Goal: Task Accomplishment & Management: Use online tool/utility

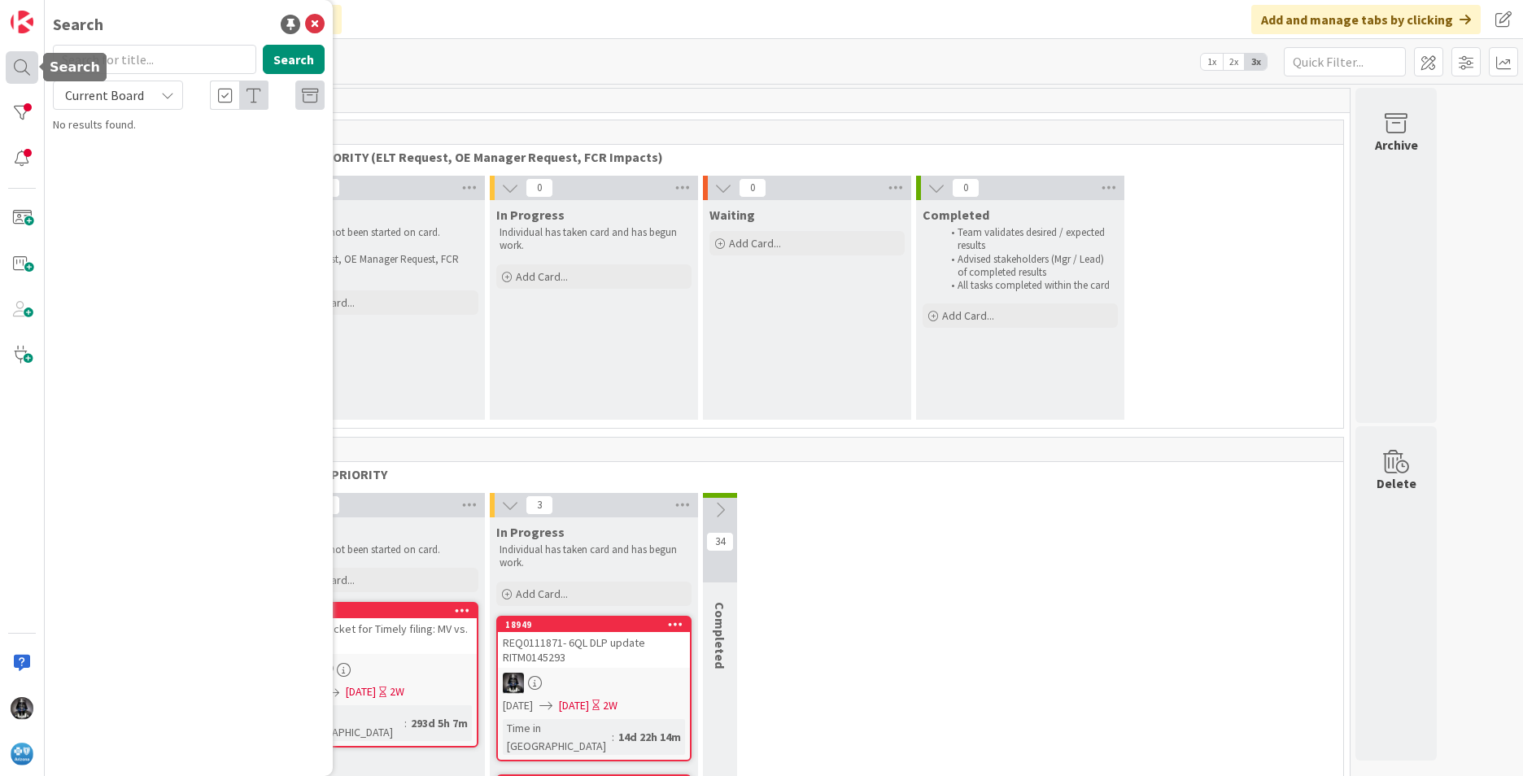
click at [20, 68] on div at bounding box center [22, 67] width 33 height 33
click at [116, 56] on input "text" at bounding box center [154, 59] width 203 height 29
type input "e62"
click at [301, 65] on button "Search" at bounding box center [294, 59] width 62 height 29
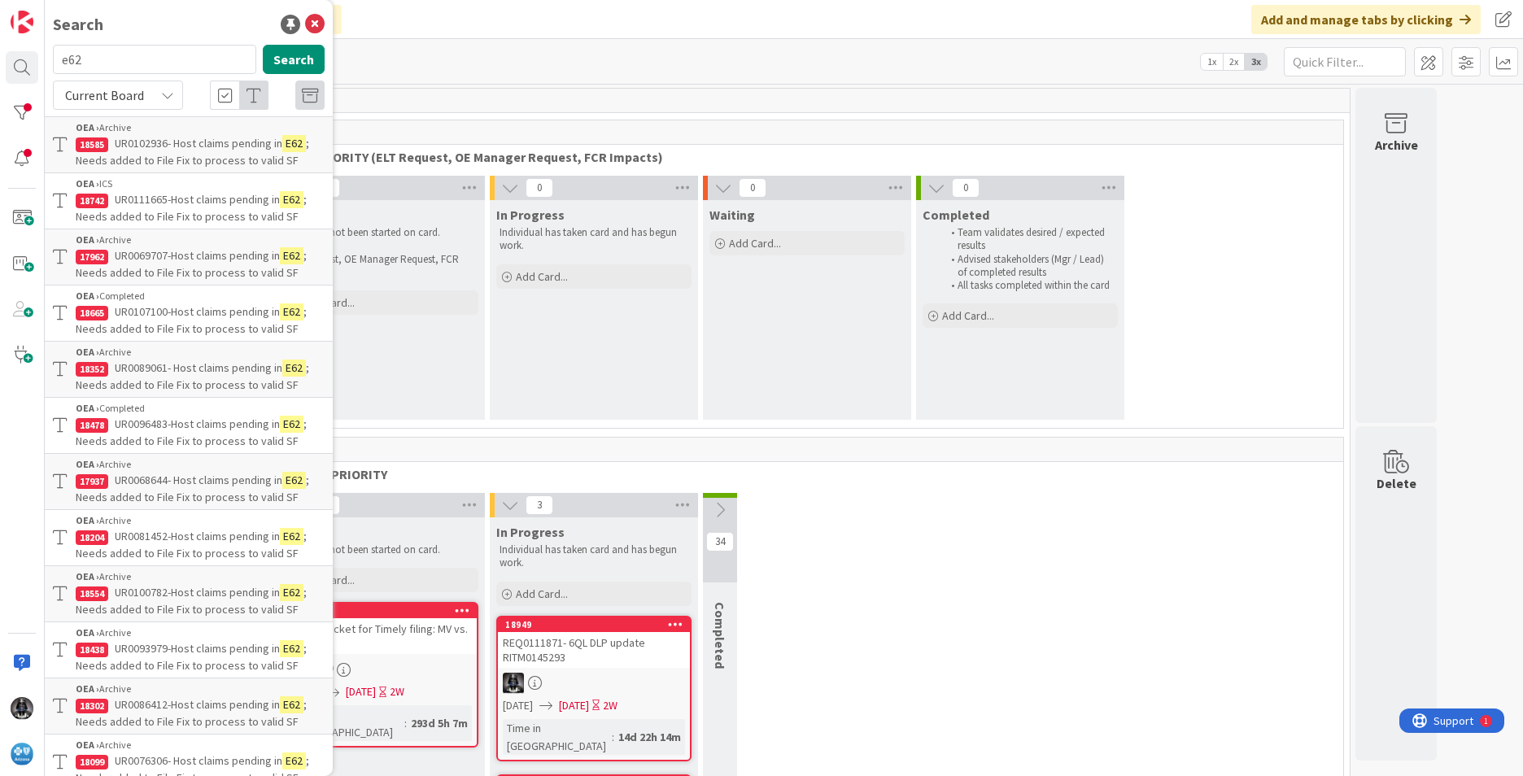
click at [204, 149] on span "UR0102936- Host claims pending in" at bounding box center [199, 143] width 168 height 15
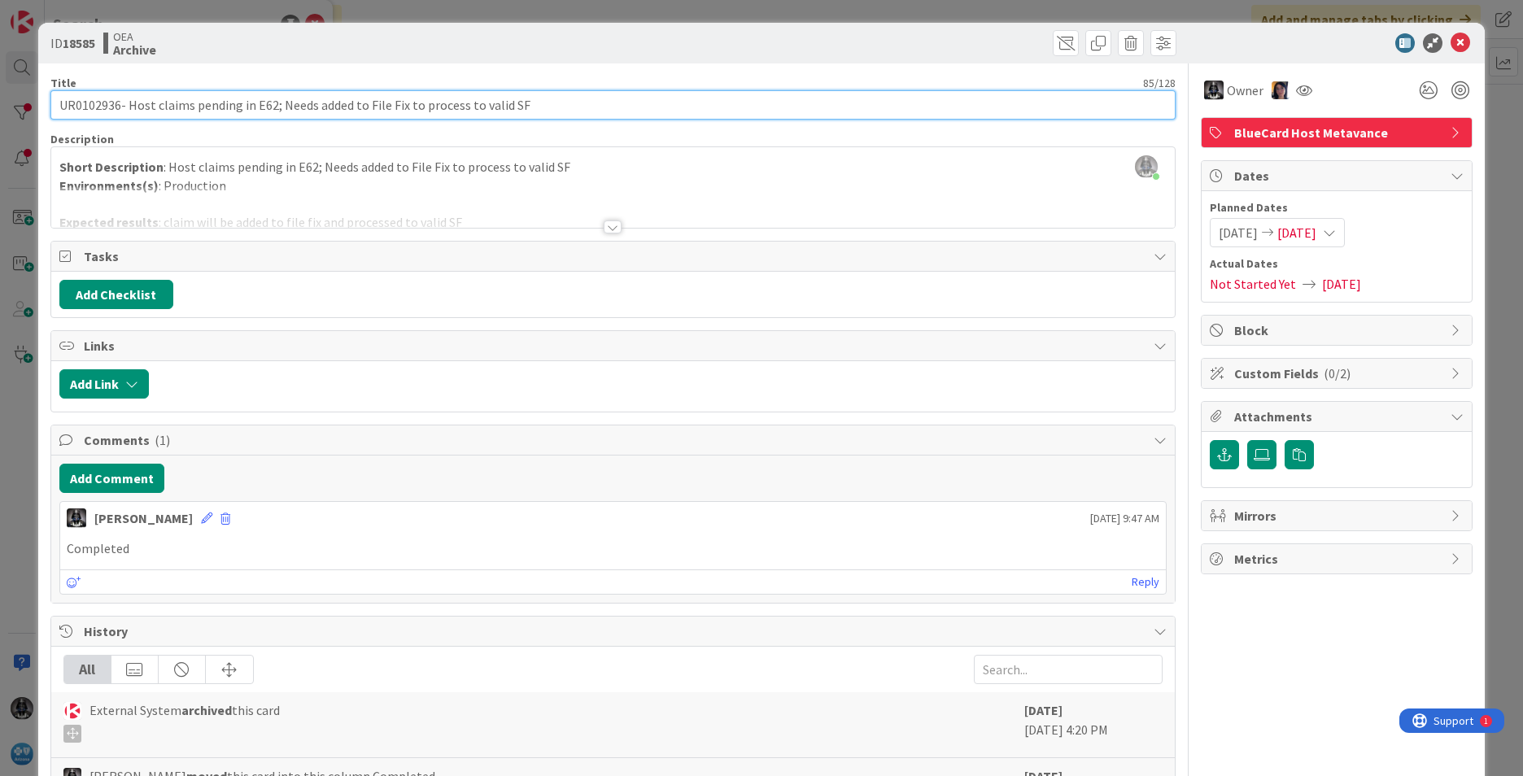
drag, startPoint x: 129, startPoint y: 105, endPoint x: 553, endPoint y: 110, distance: 423.8
click at [553, 110] on input "UR0102936- Host claims pending in E62; Needs added to File Fix to process to va…" at bounding box center [612, 104] width 1125 height 29
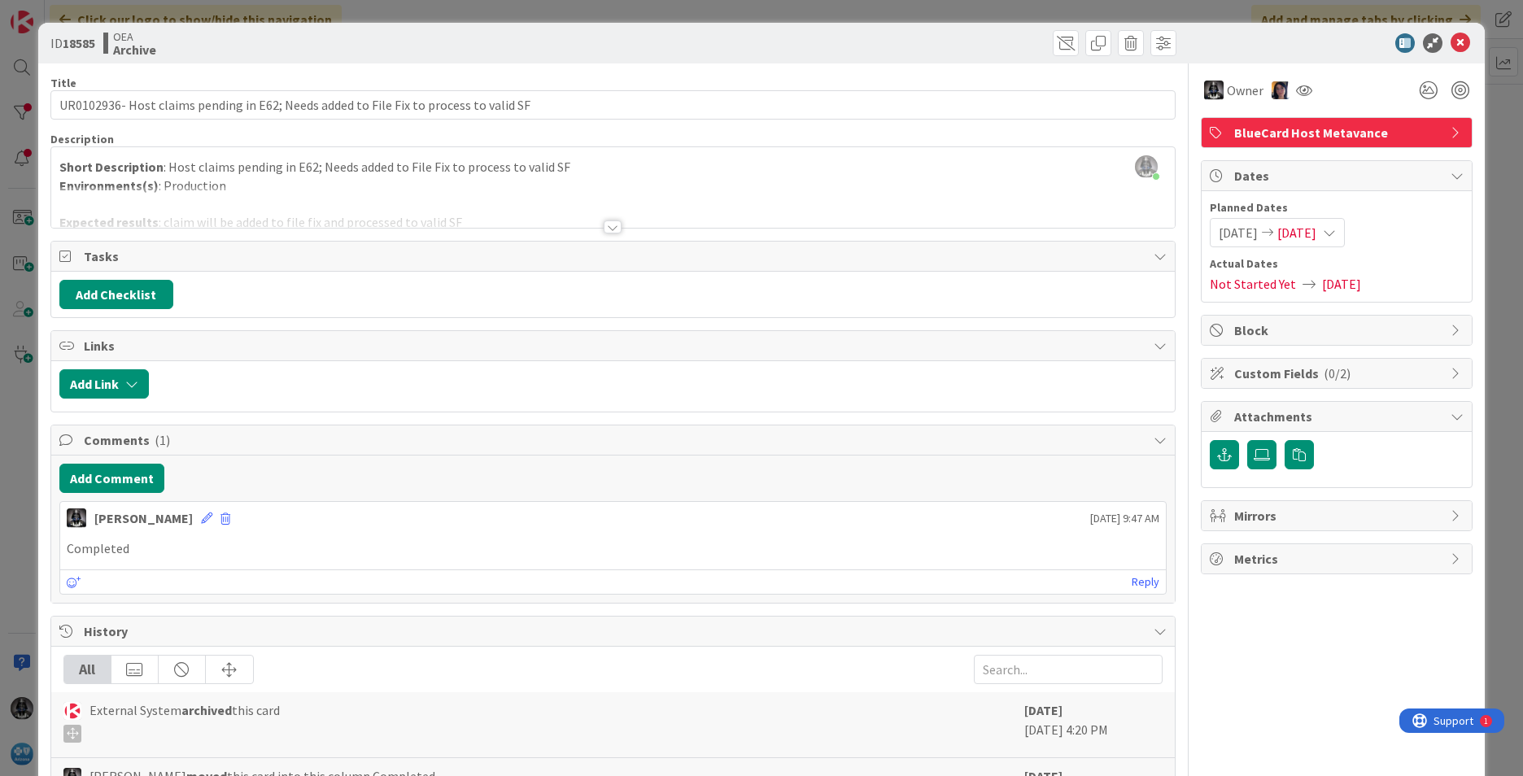
click at [608, 225] on div at bounding box center [613, 226] width 18 height 13
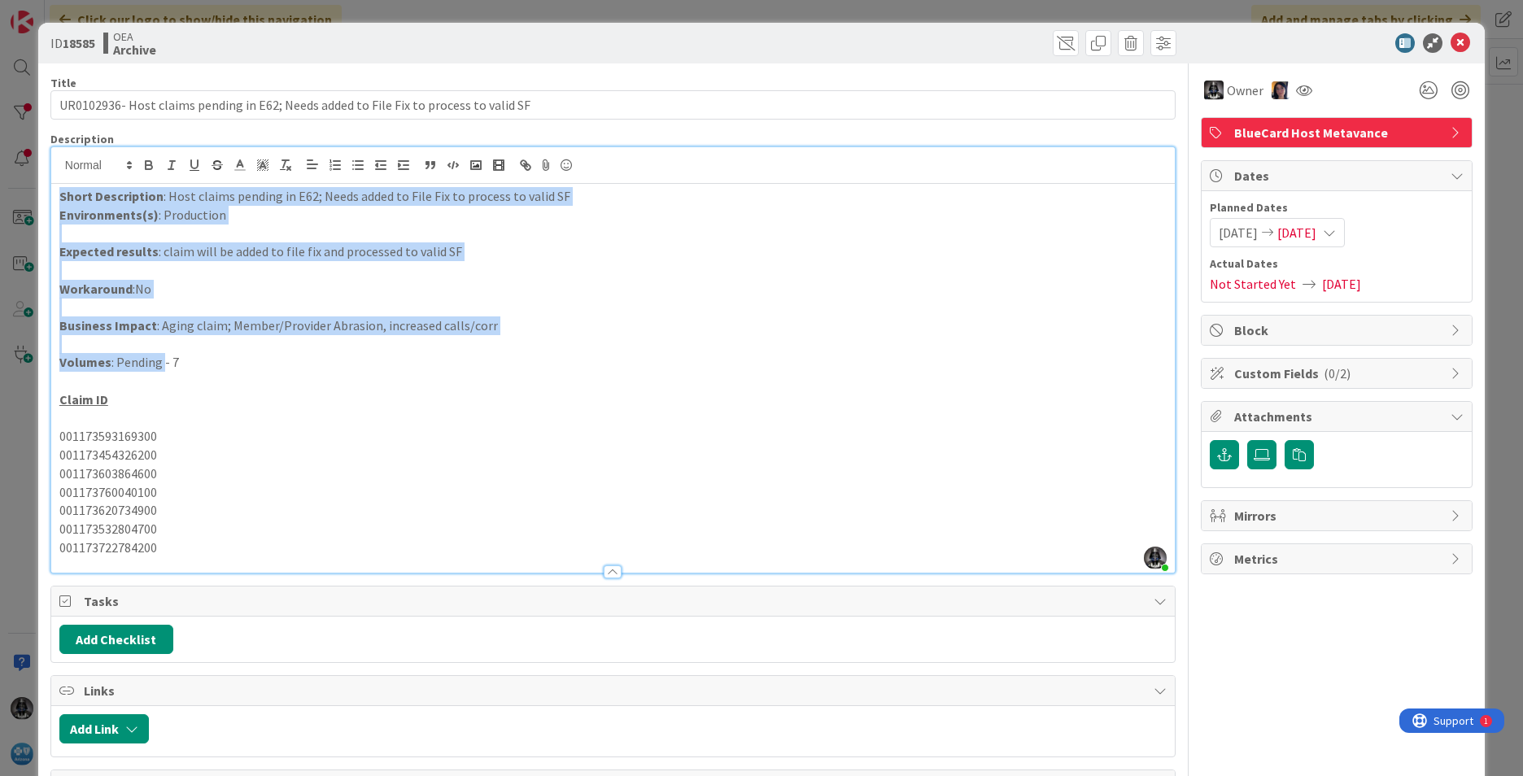
drag, startPoint x: 51, startPoint y: 191, endPoint x: 160, endPoint y: 364, distance: 204.7
click at [160, 364] on div "Short Description : Host claims pending in E62; Needs added to File Fix to proc…" at bounding box center [612, 378] width 1123 height 389
copy div "Short Description : Host claims pending in E62; Needs added to File Fix to proc…"
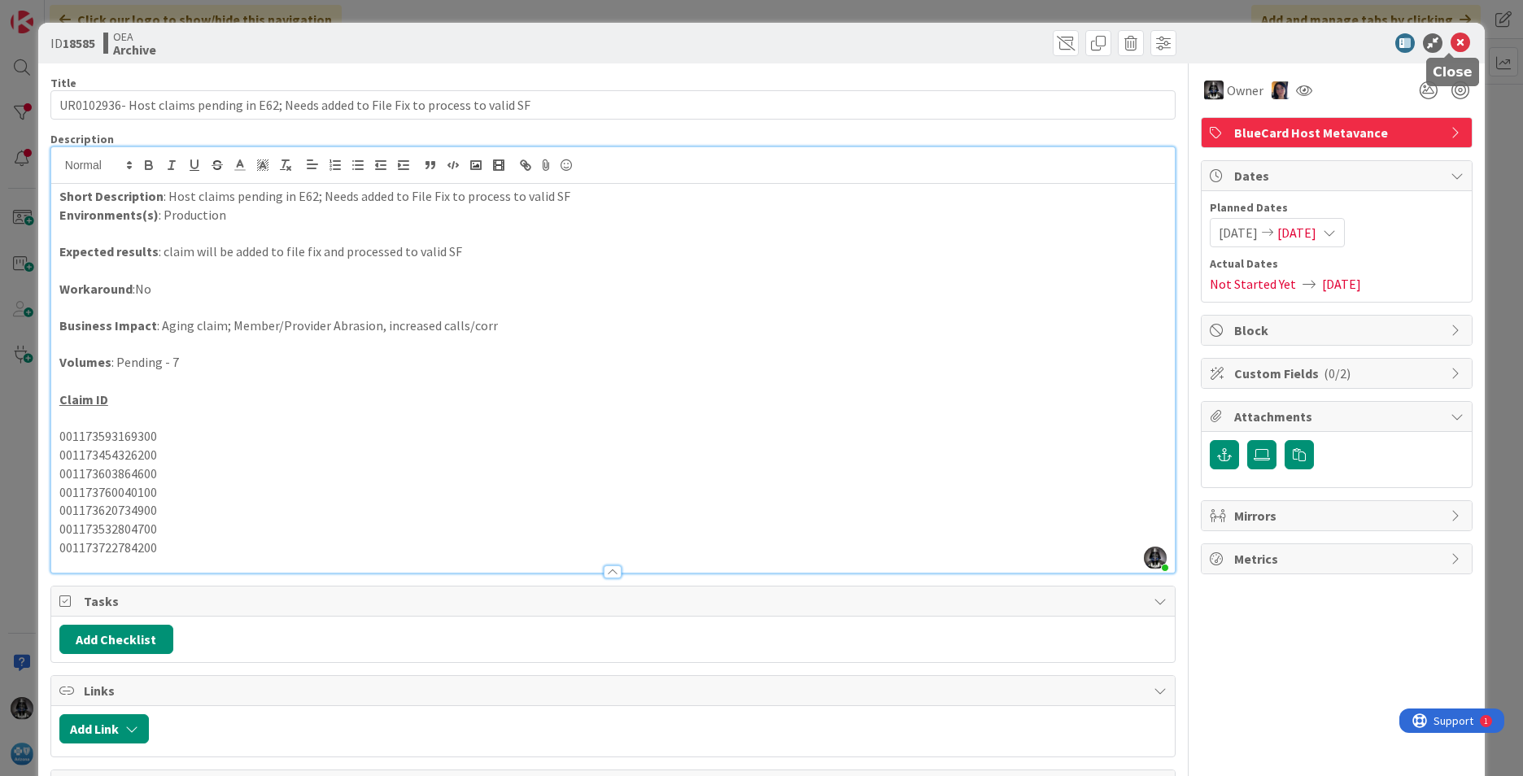
click at [1450, 43] on icon at bounding box center [1460, 43] width 20 height 20
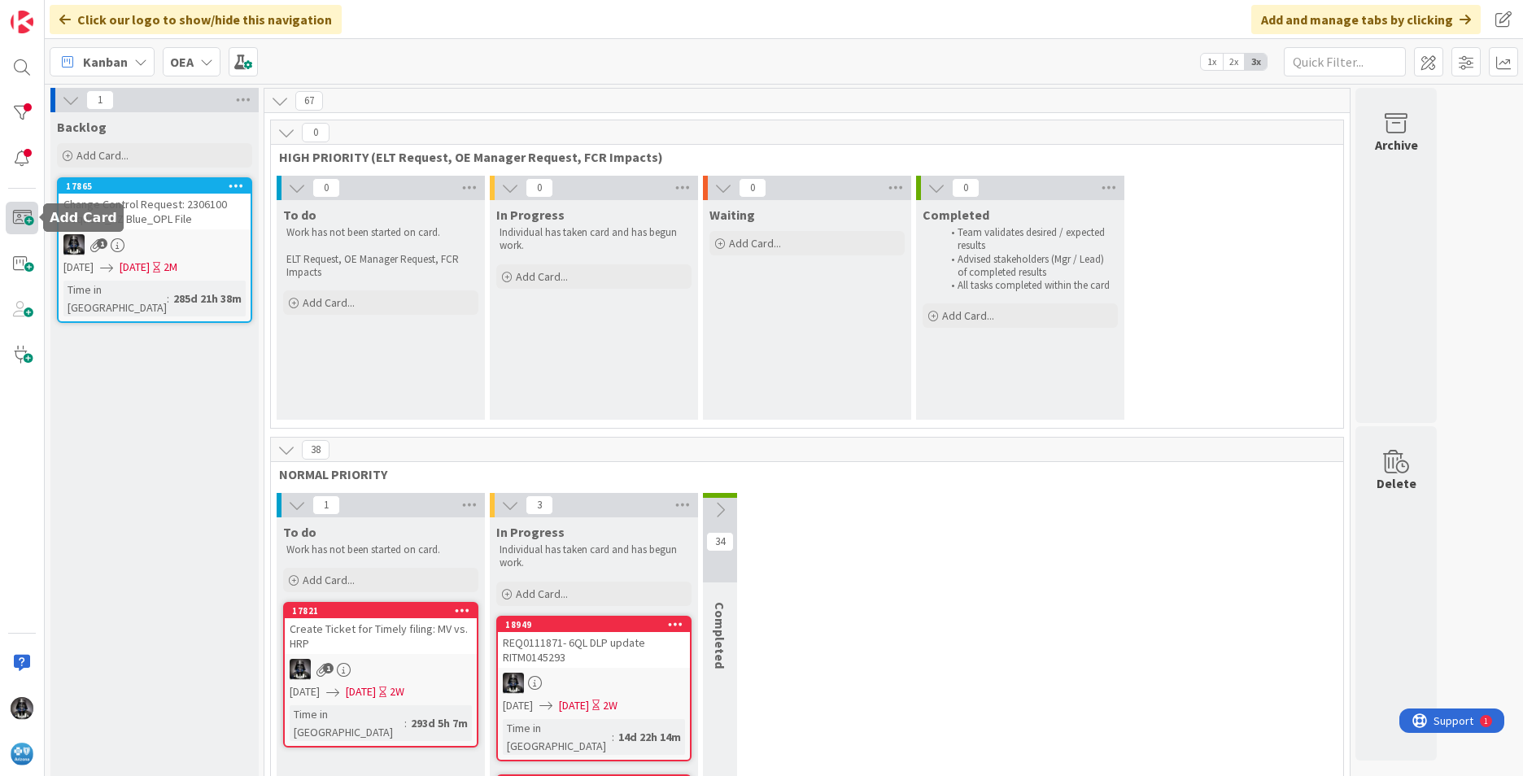
click at [22, 216] on span at bounding box center [22, 218] width 33 height 33
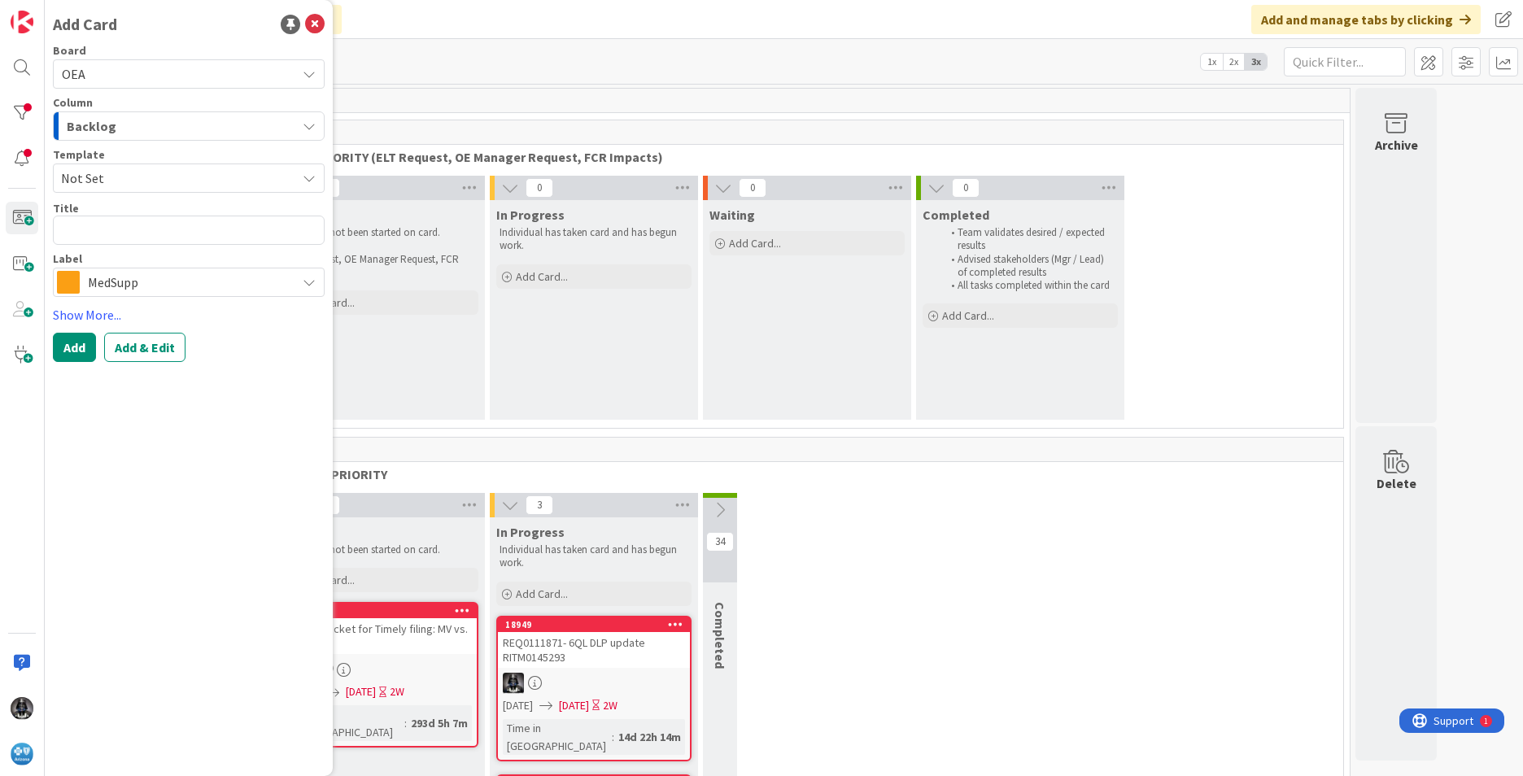
click at [305, 124] on icon "button" at bounding box center [309, 126] width 13 height 13
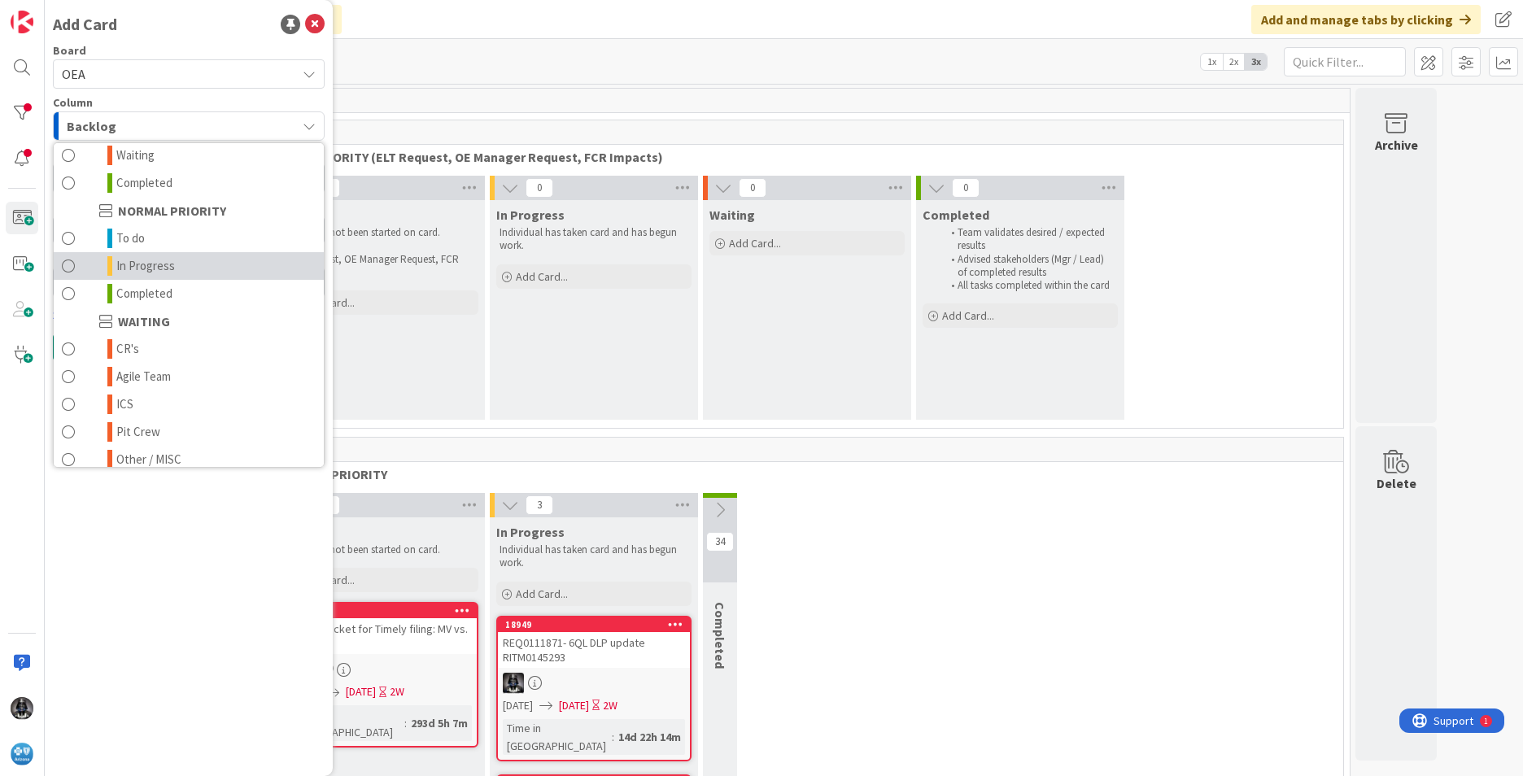
scroll to position [159, 0]
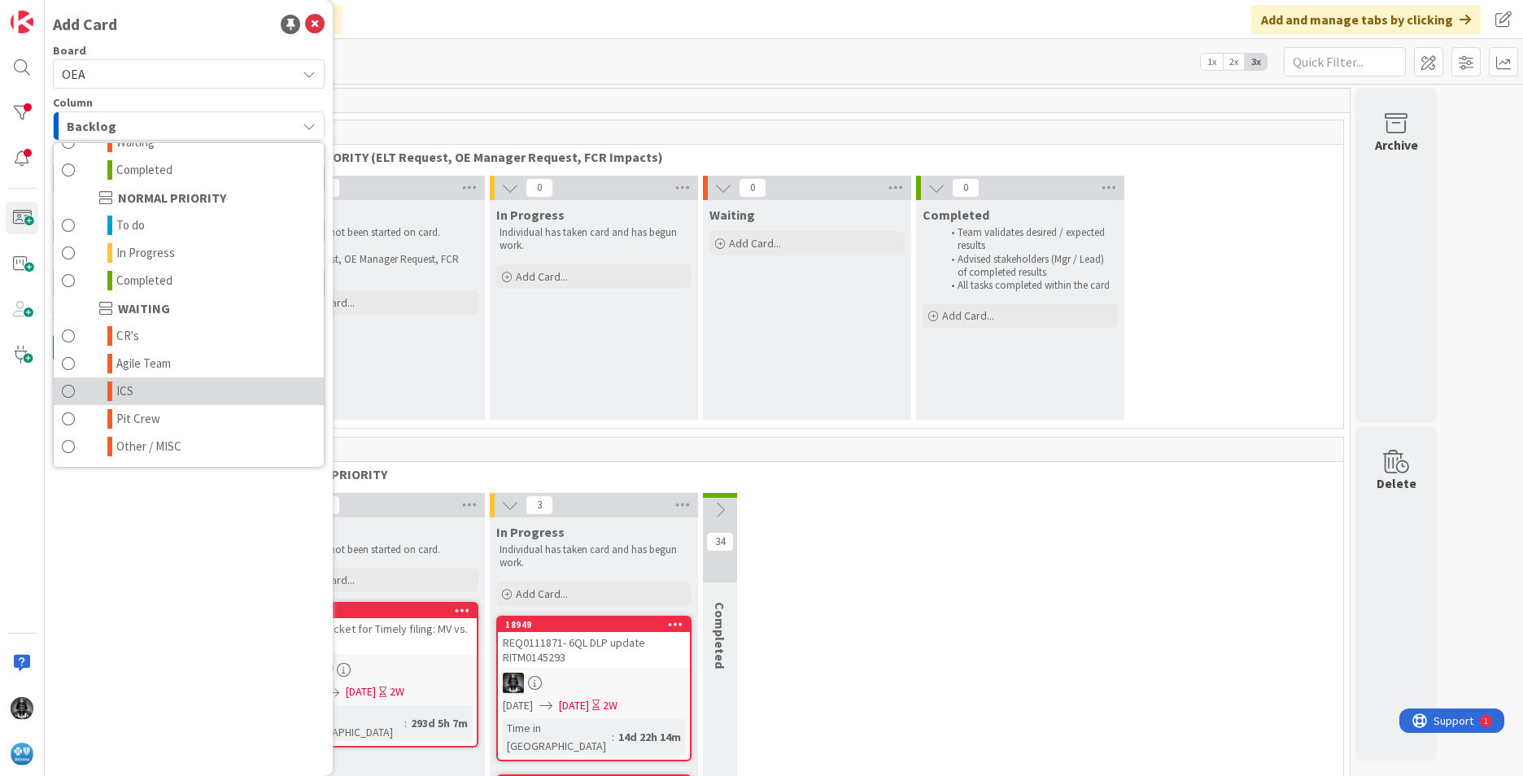
click at [146, 389] on link "ICS" at bounding box center [189, 391] width 270 height 28
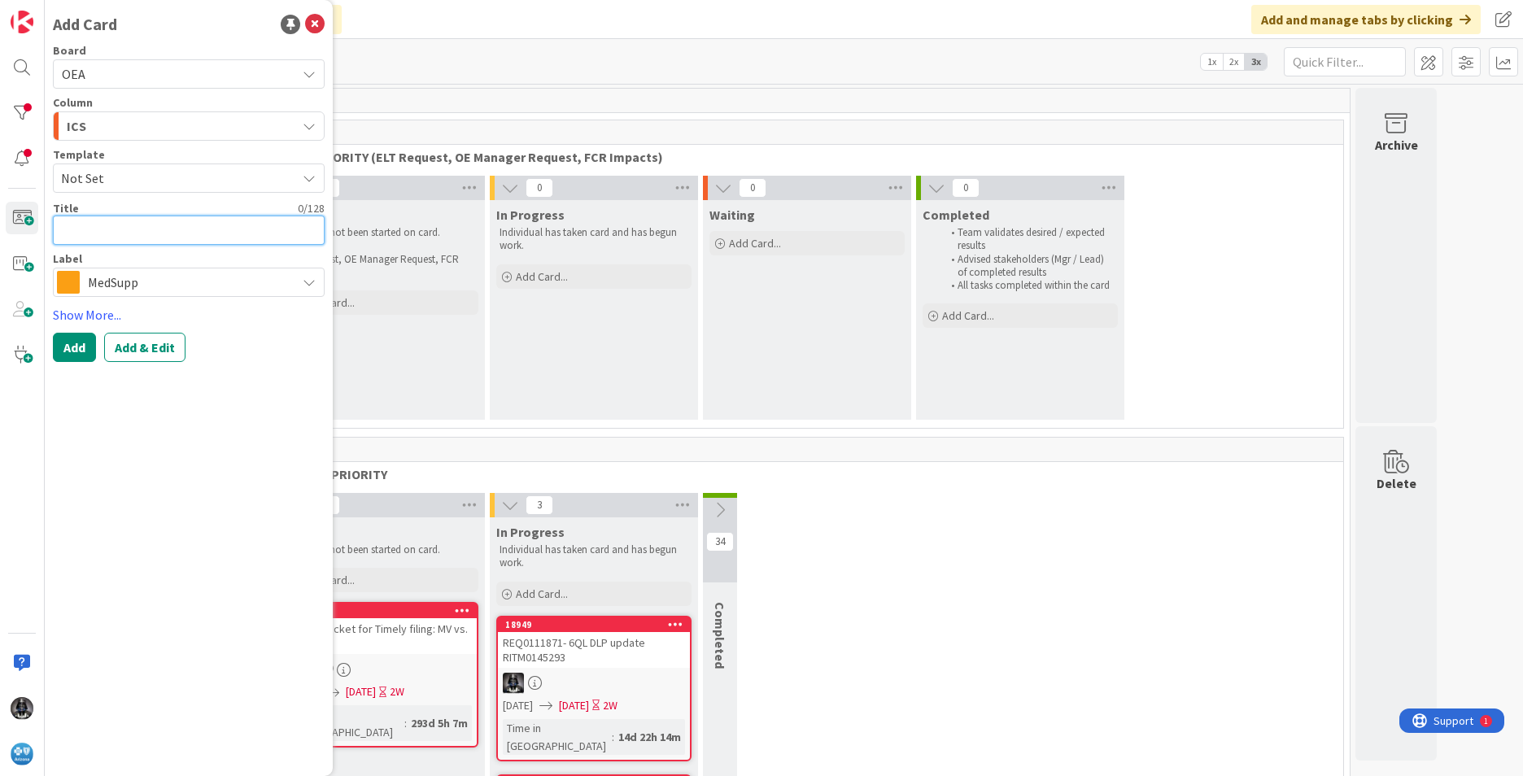
click at [85, 225] on textarea at bounding box center [189, 230] width 272 height 29
type textarea "x"
type textarea "U"
type textarea "x"
type textarea "UR"
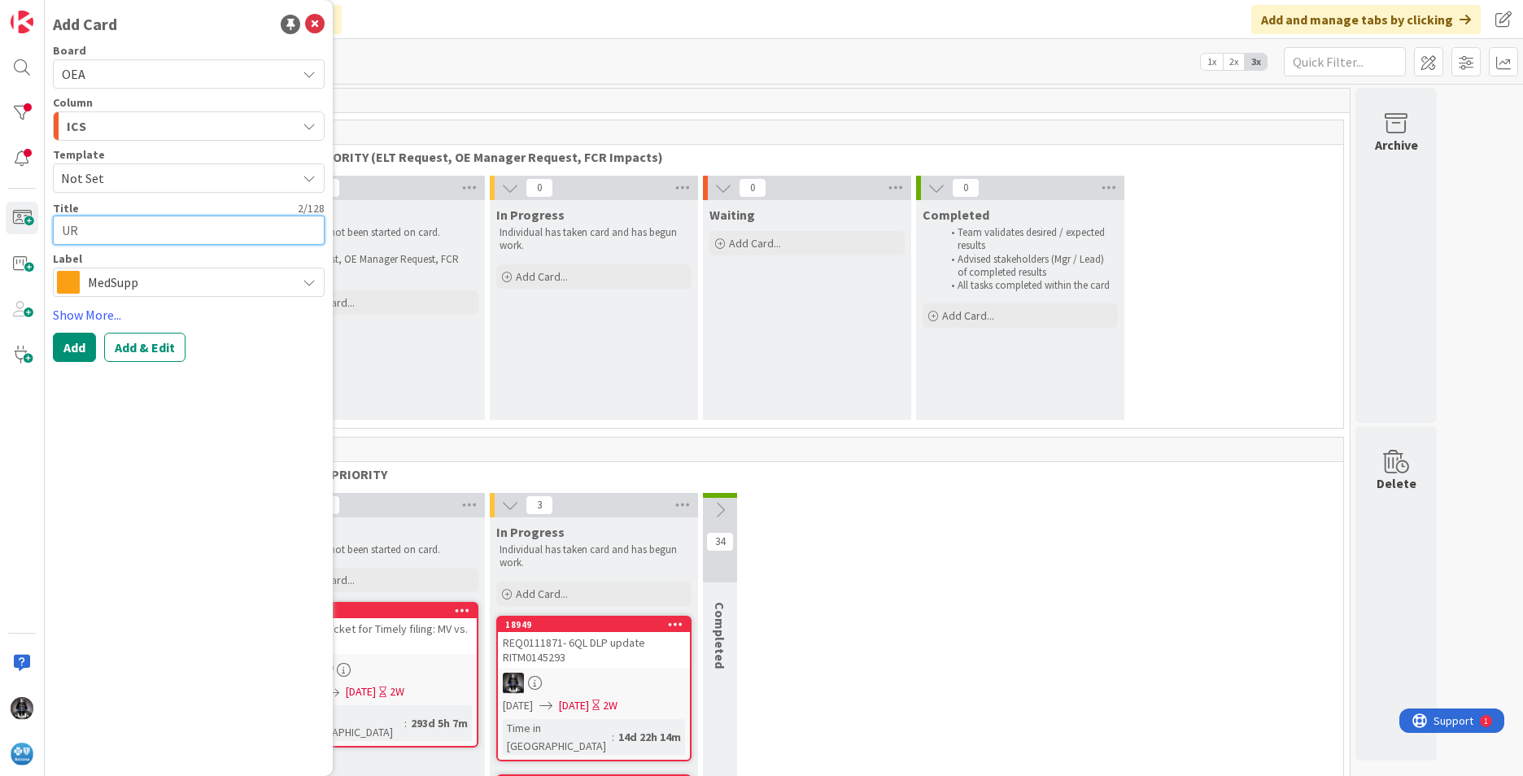
type textarea "x"
type textarea "UR0"
type textarea "x"
type textarea "UR01"
type textarea "x"
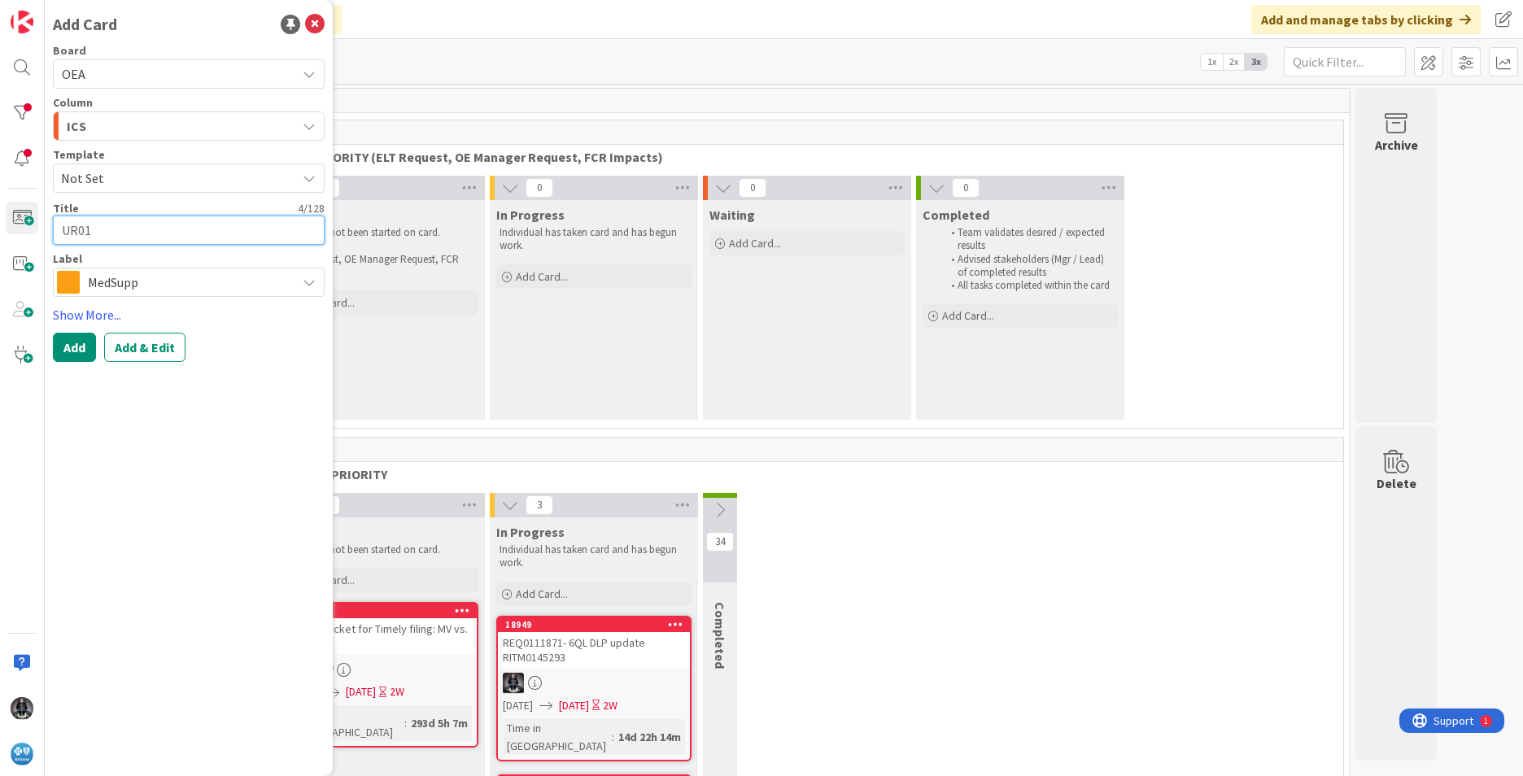
type textarea "UR013"
type textarea "x"
type textarea "UR0130"
type textarea "x"
type textarea "UR01300"
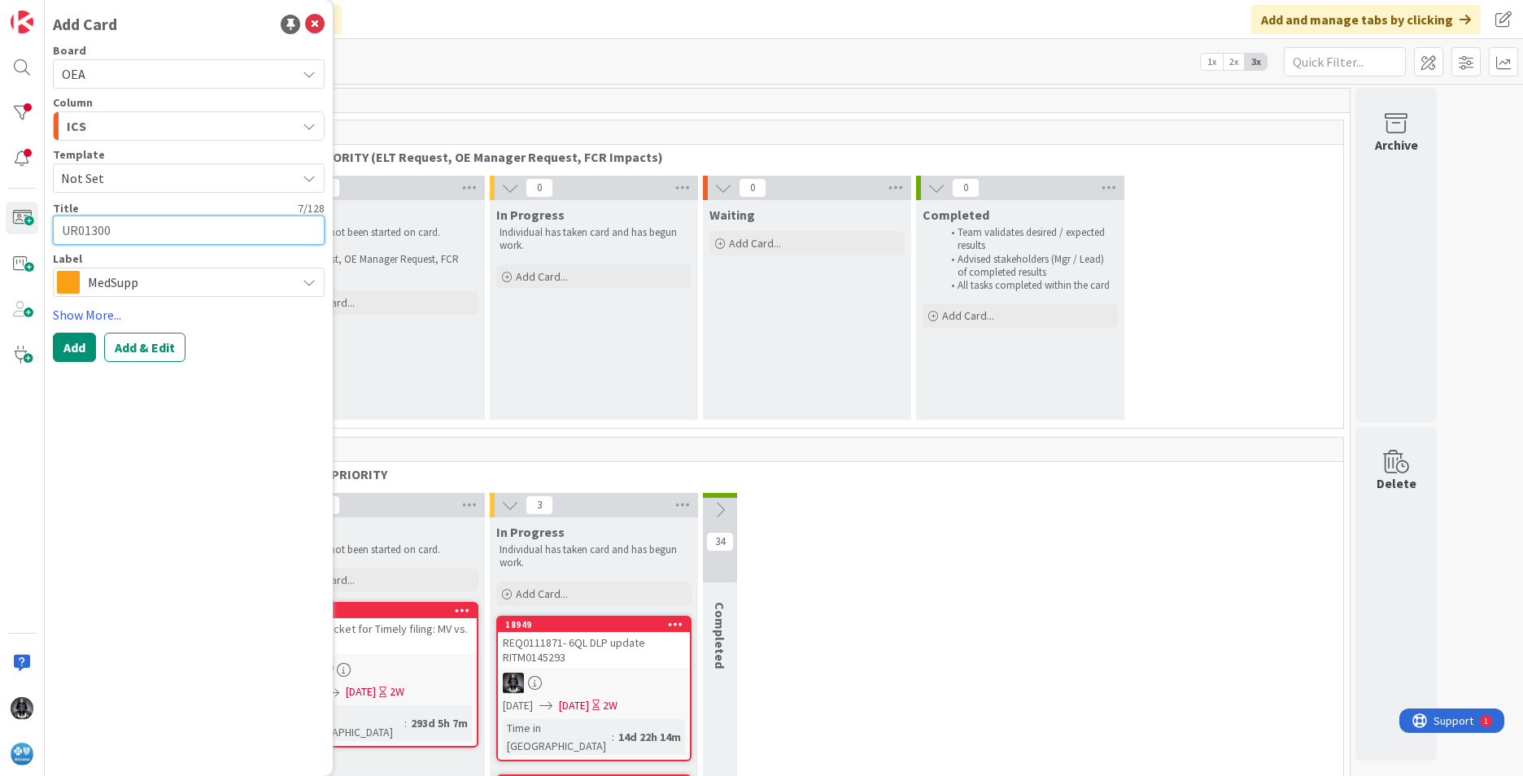
type textarea "x"
type textarea "UR013003"
type textarea "x"
type textarea "UR0130031"
type textarea "x"
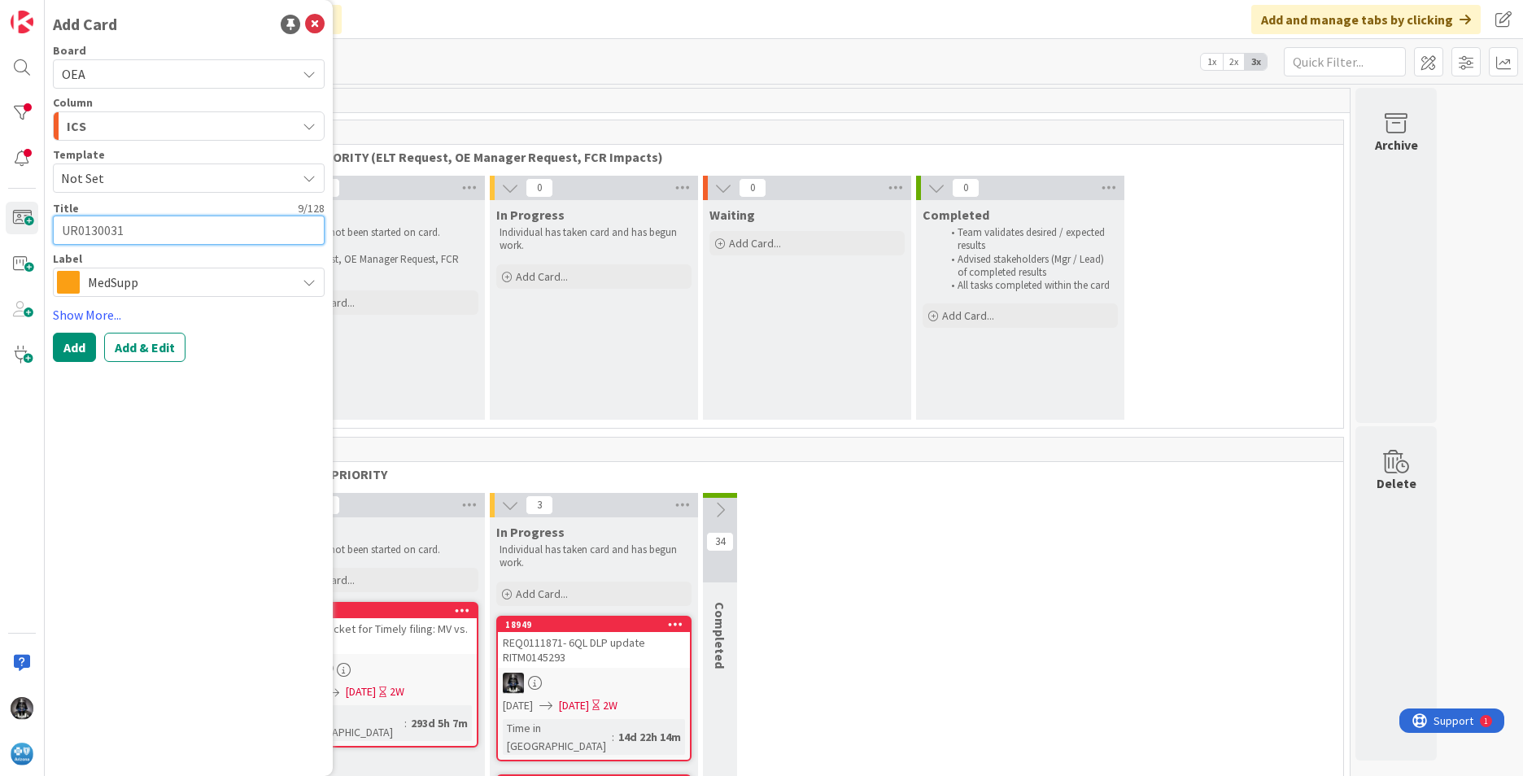
type textarea "UR0130031-"
type textarea "x"
type textarea "UR0130031-"
click at [151, 229] on textarea "UR0130031-" at bounding box center [189, 230] width 272 height 29
paste textarea "Host claims pending in E62; Needs added to File Fix to process to valid SF"
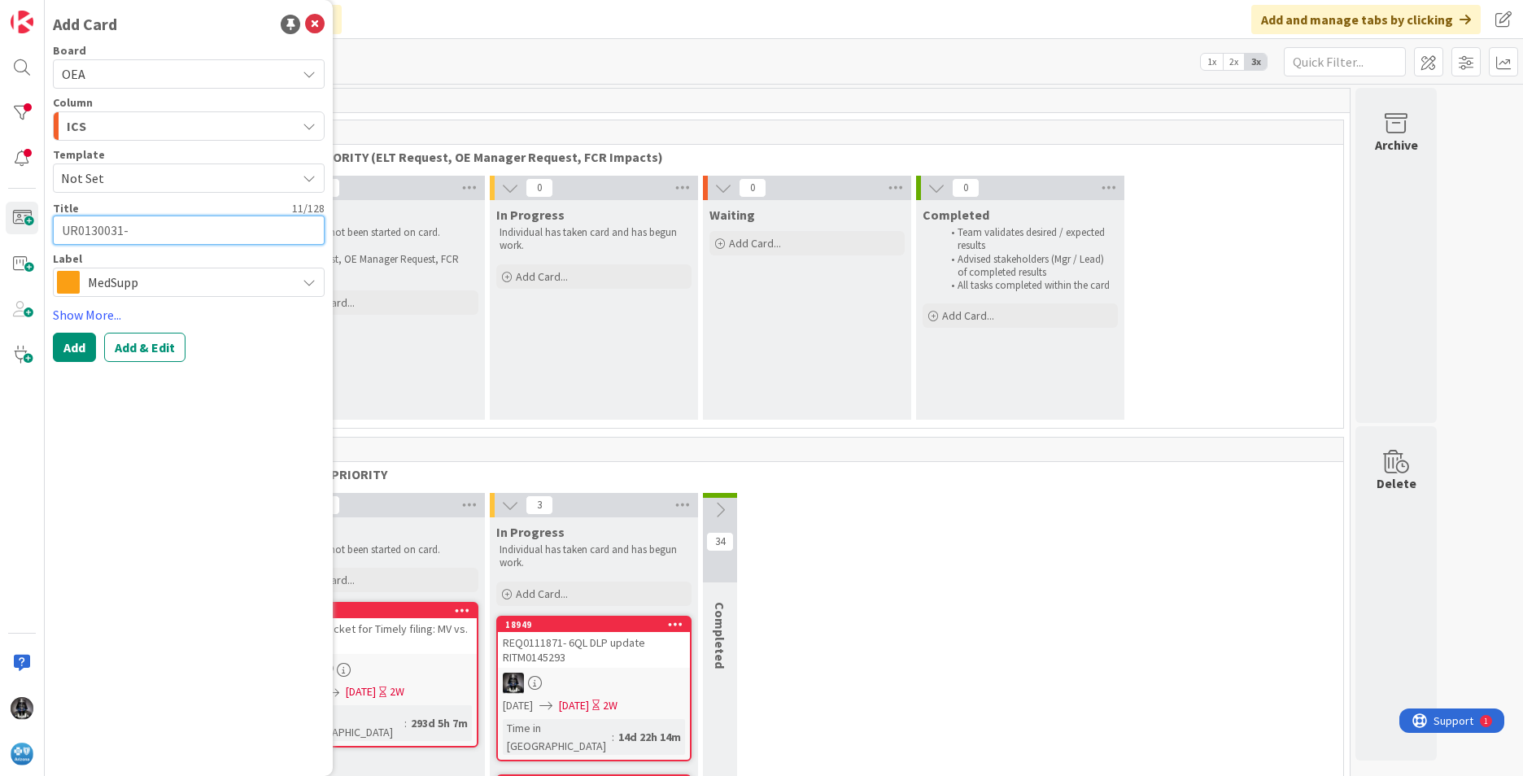
type textarea "x"
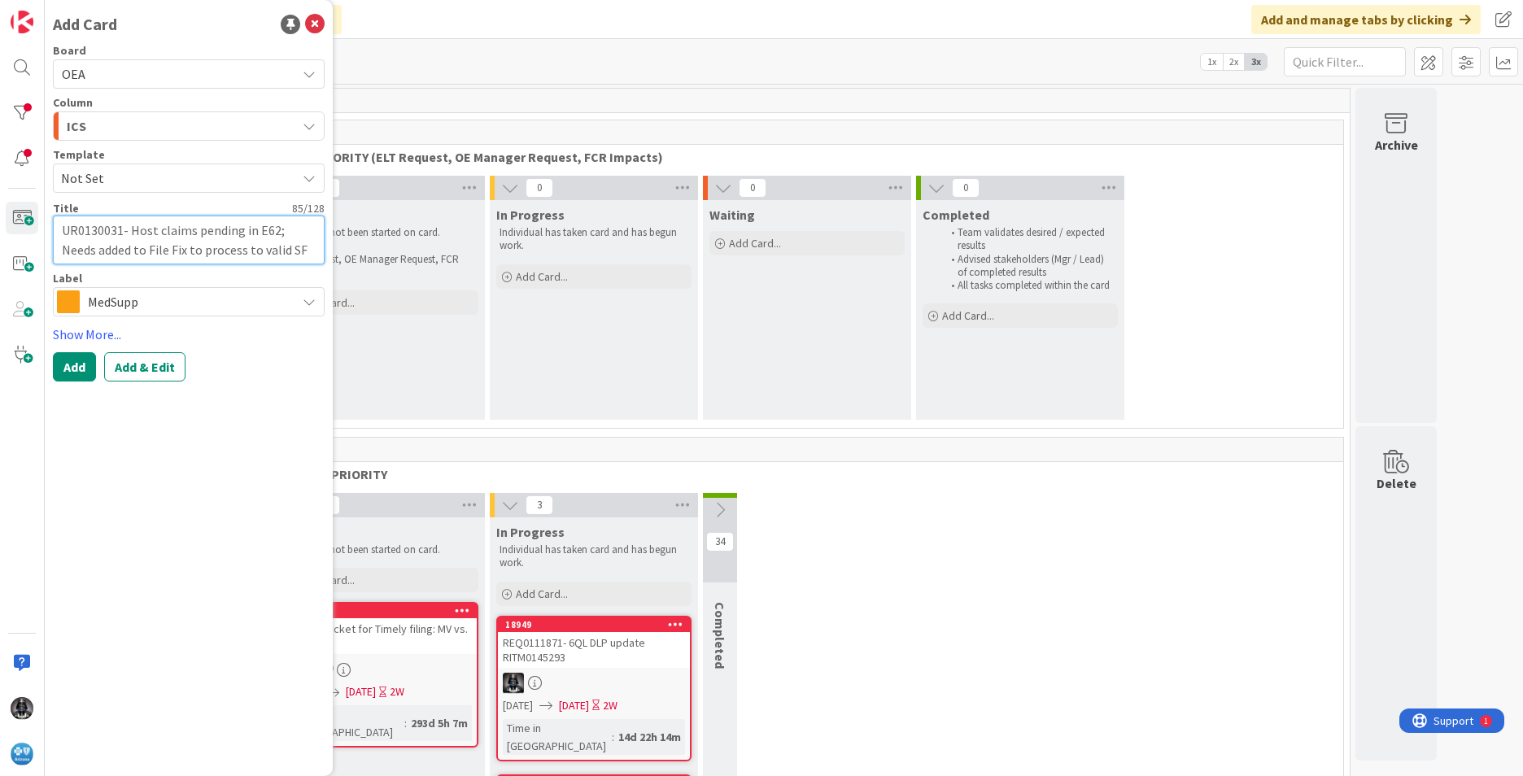
type textarea "UR0130031- Host claims pending in E62; Needs added to File Fix to process to va…"
click at [310, 299] on icon at bounding box center [309, 301] width 13 height 13
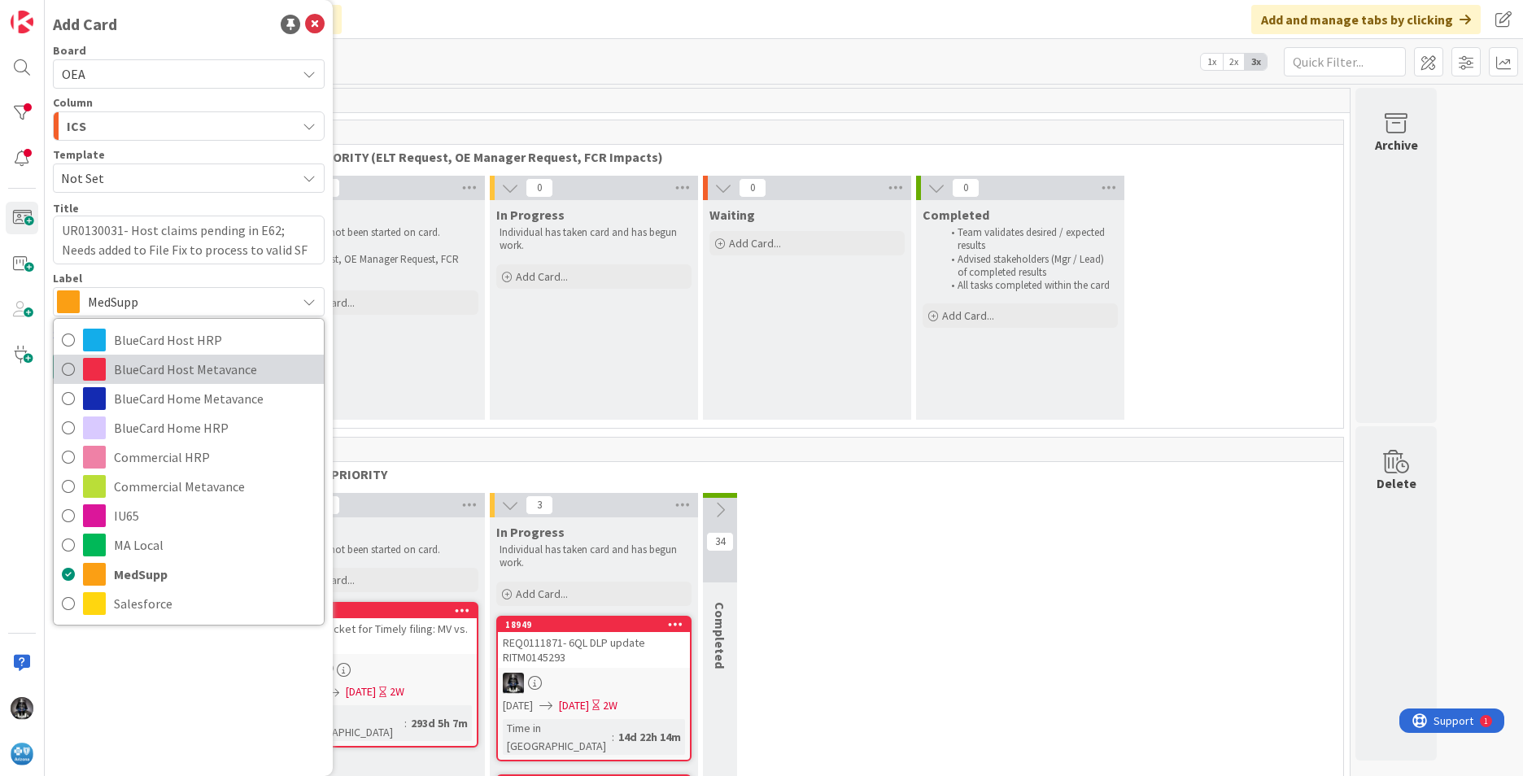
click at [192, 373] on span "BlueCard Host Metavance" at bounding box center [215, 369] width 202 height 24
type textarea "x"
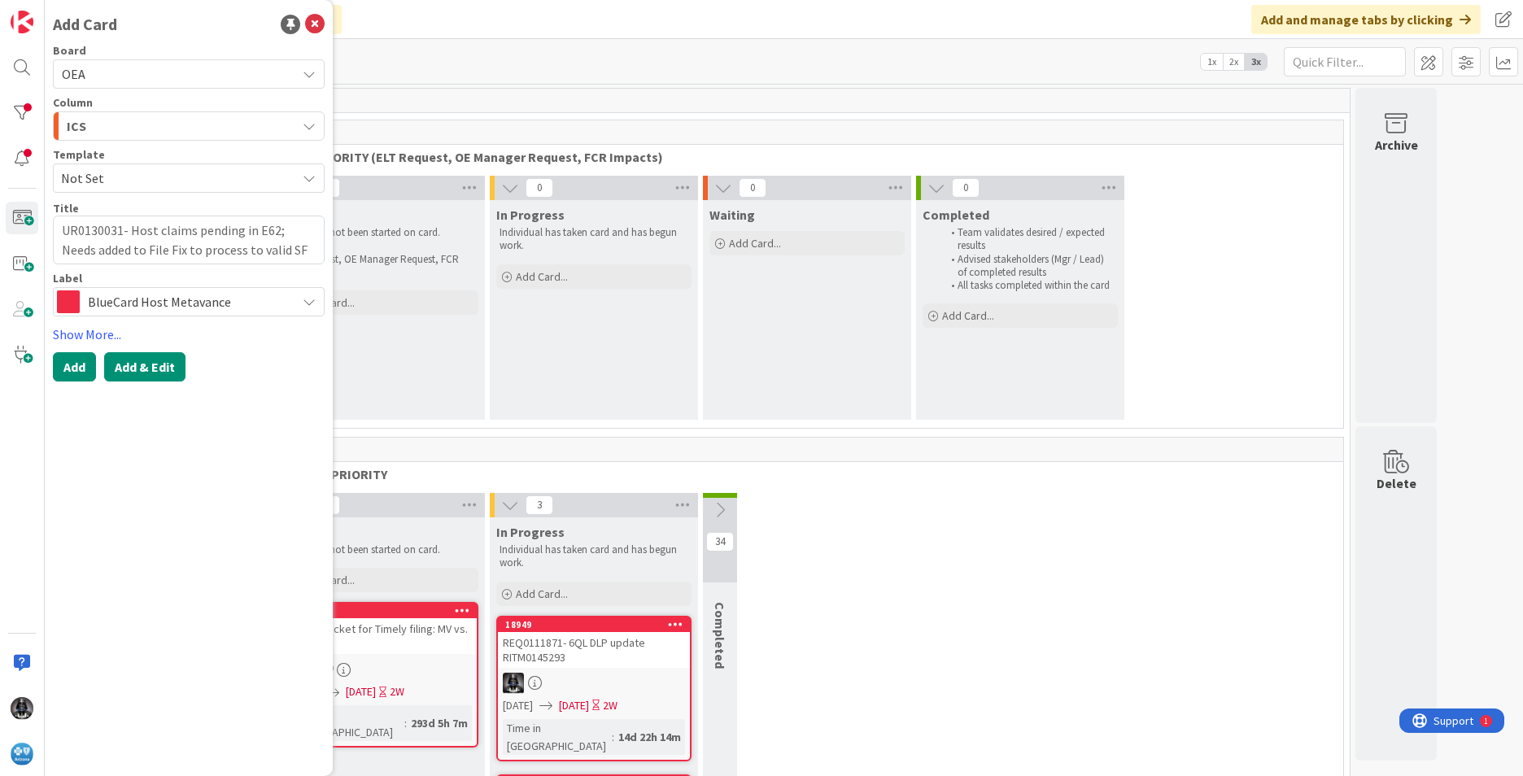
click at [151, 368] on button "Add & Edit" at bounding box center [144, 366] width 81 height 29
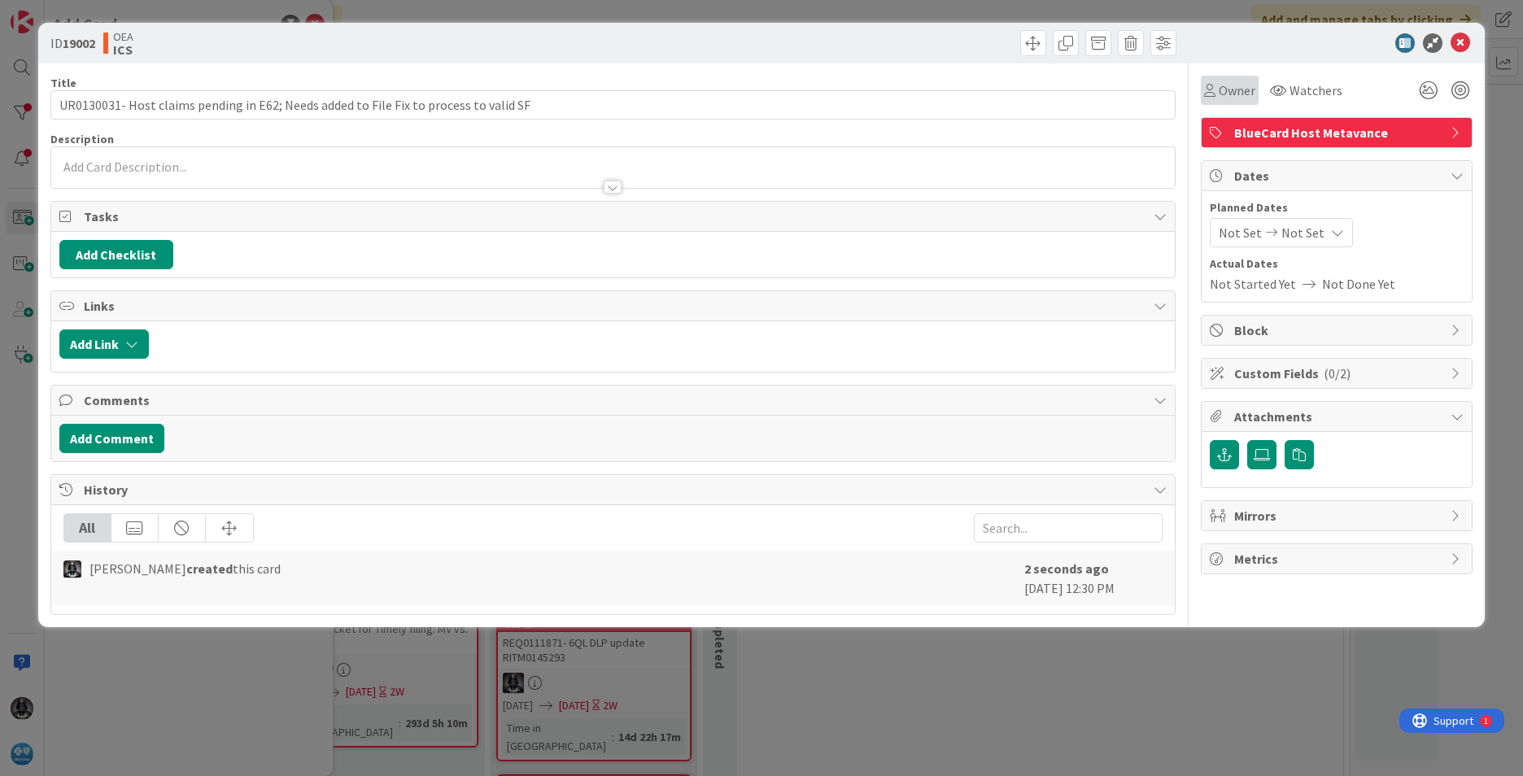
click at [1231, 88] on span "Owner" at bounding box center [1236, 91] width 37 height 20
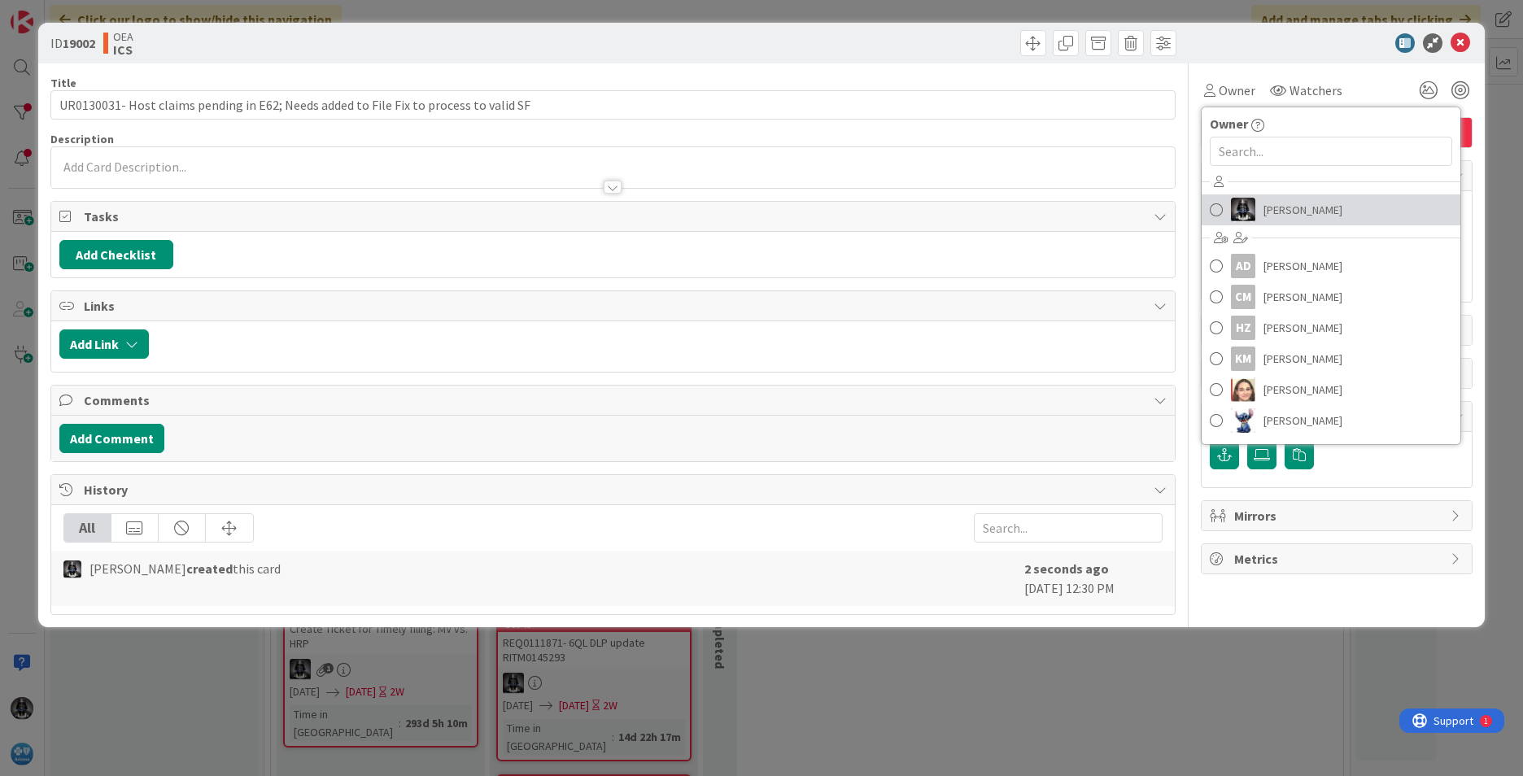
drag, startPoint x: 1265, startPoint y: 210, endPoint x: 1297, endPoint y: 174, distance: 48.4
click at [1267, 207] on span "[PERSON_NAME]" at bounding box center [1302, 210] width 79 height 24
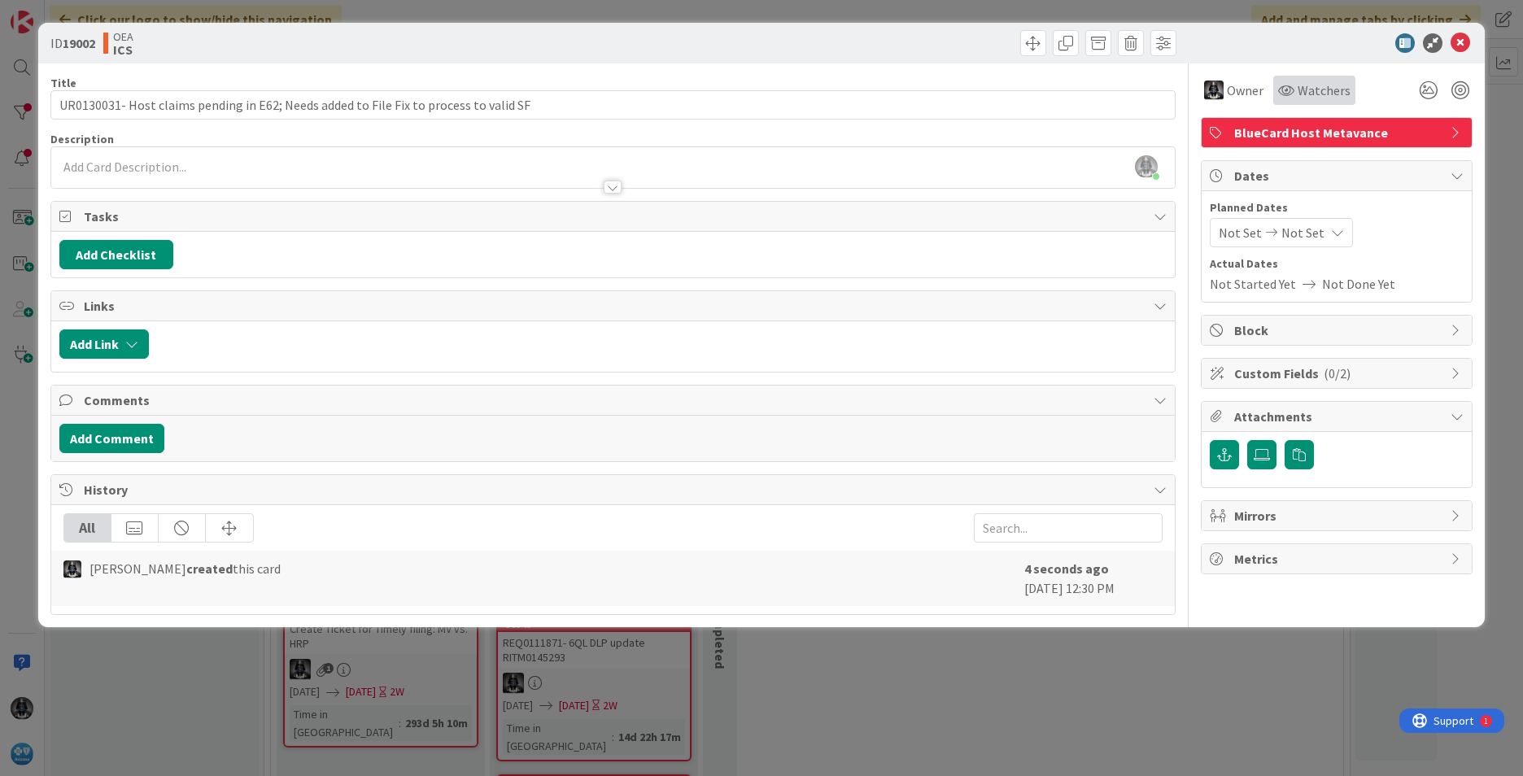
click at [1305, 90] on span "Watchers" at bounding box center [1323, 91] width 53 height 20
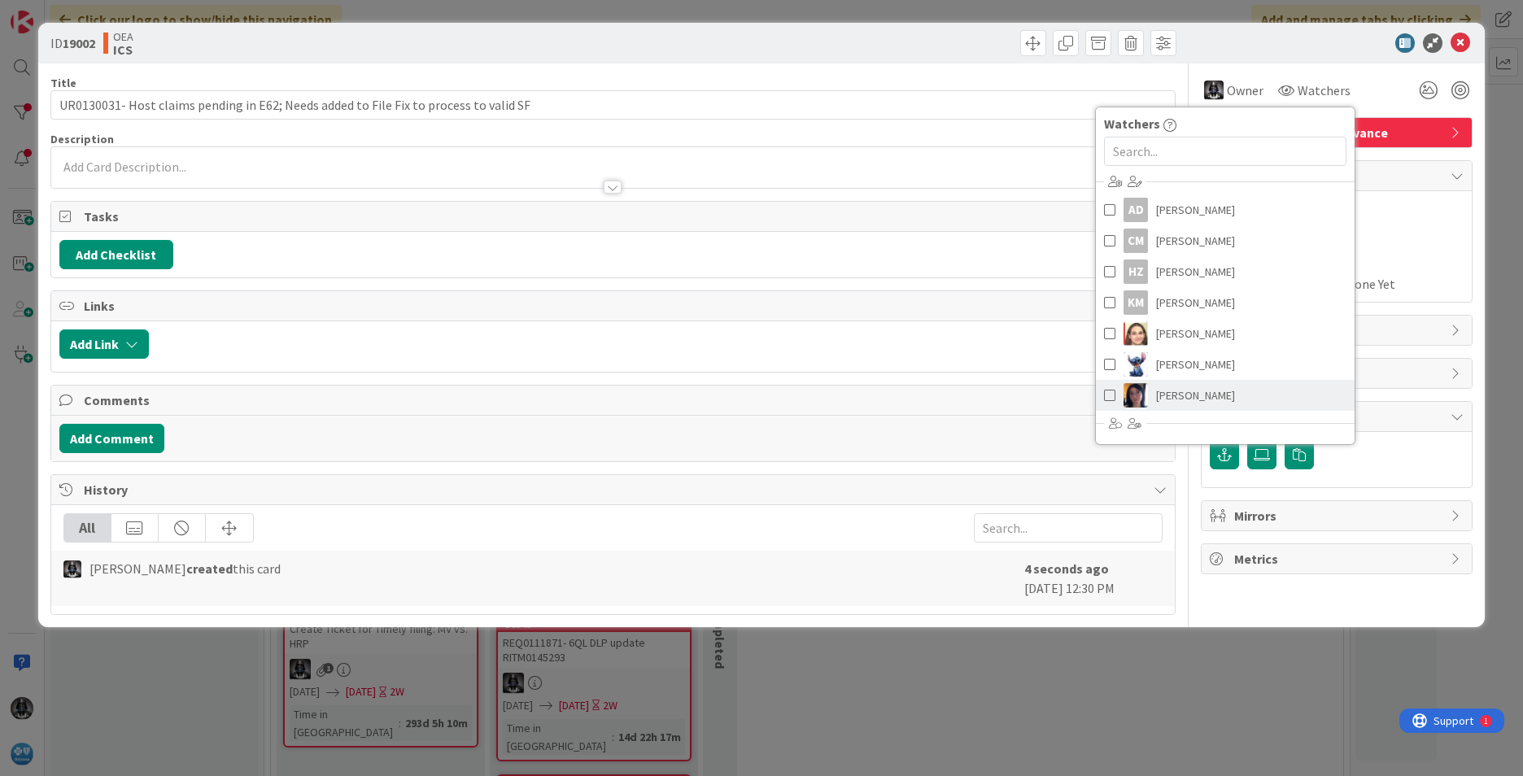
click at [1183, 390] on span "[PERSON_NAME]" at bounding box center [1195, 395] width 79 height 24
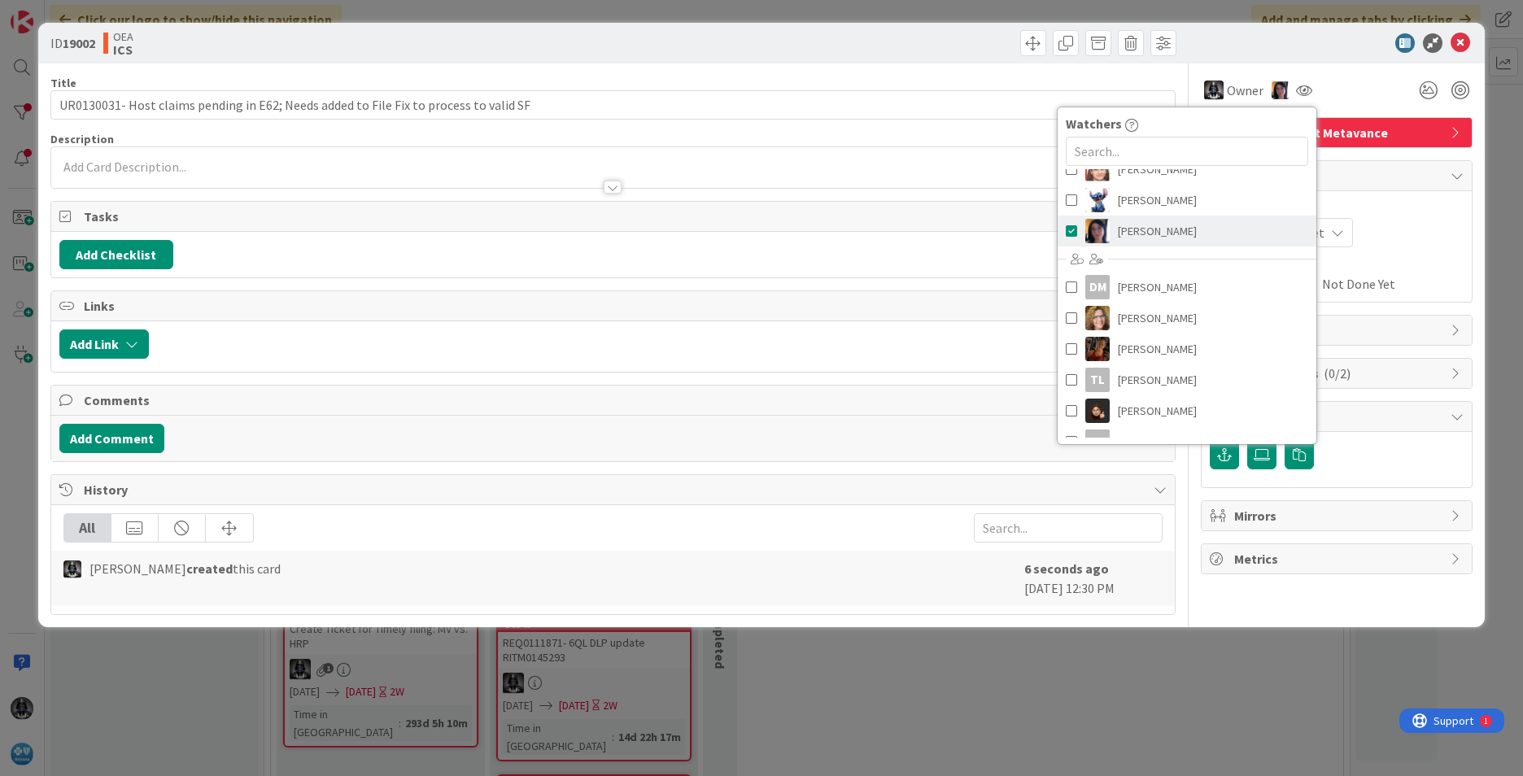
scroll to position [184, 0]
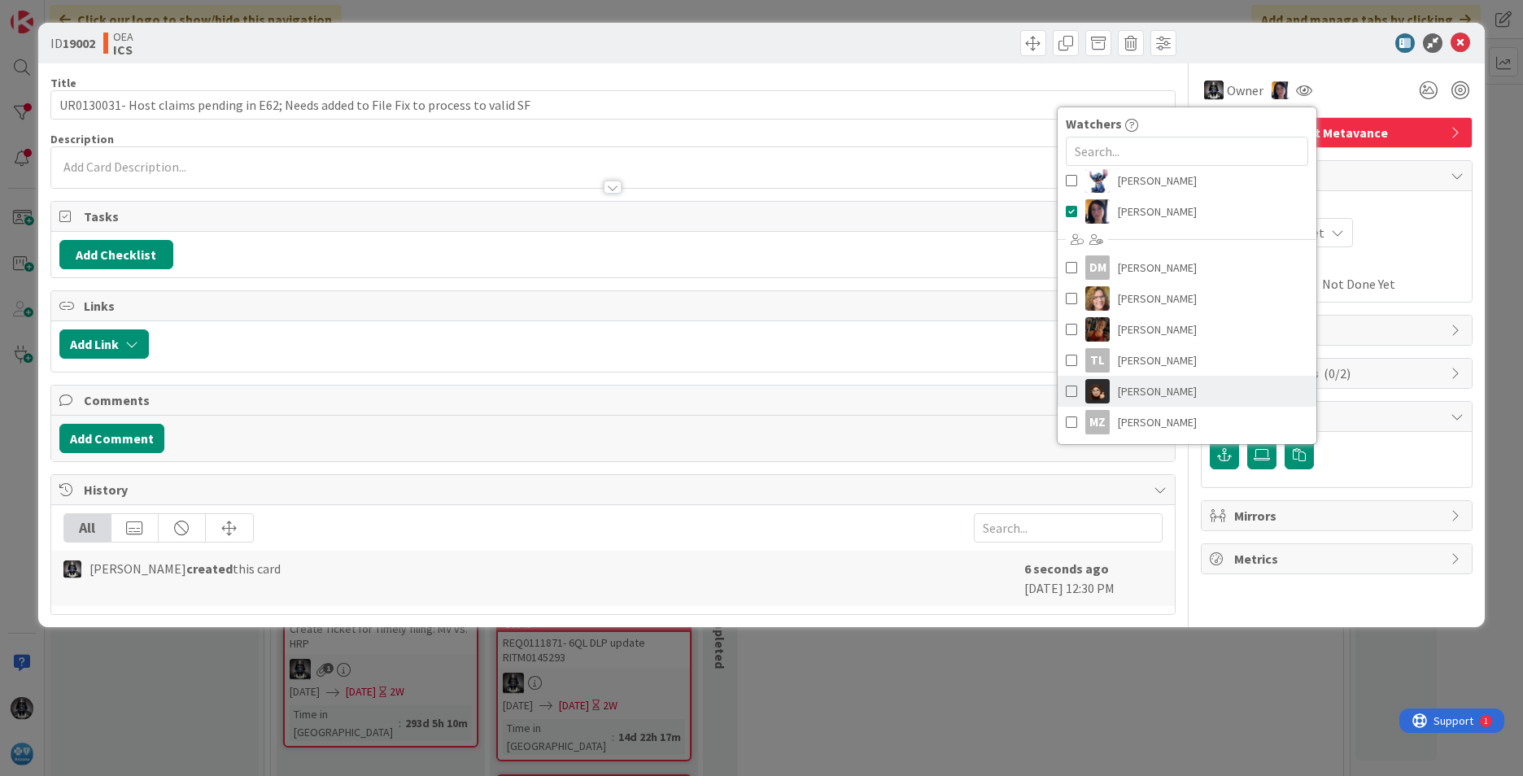
click at [1146, 386] on span "[PERSON_NAME]" at bounding box center [1157, 391] width 79 height 24
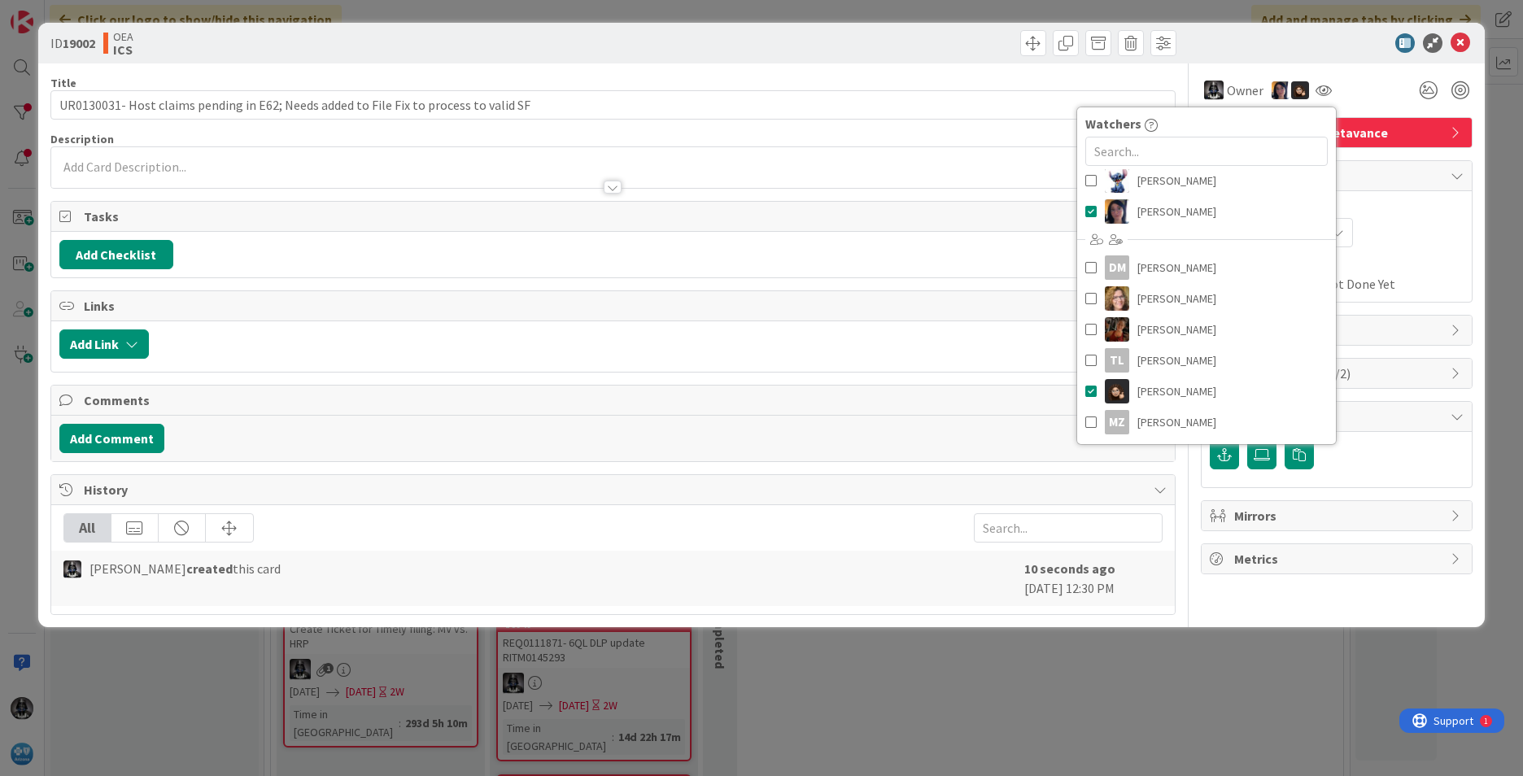
click at [1405, 230] on div "Not Set Not Set" at bounding box center [1336, 232] width 254 height 29
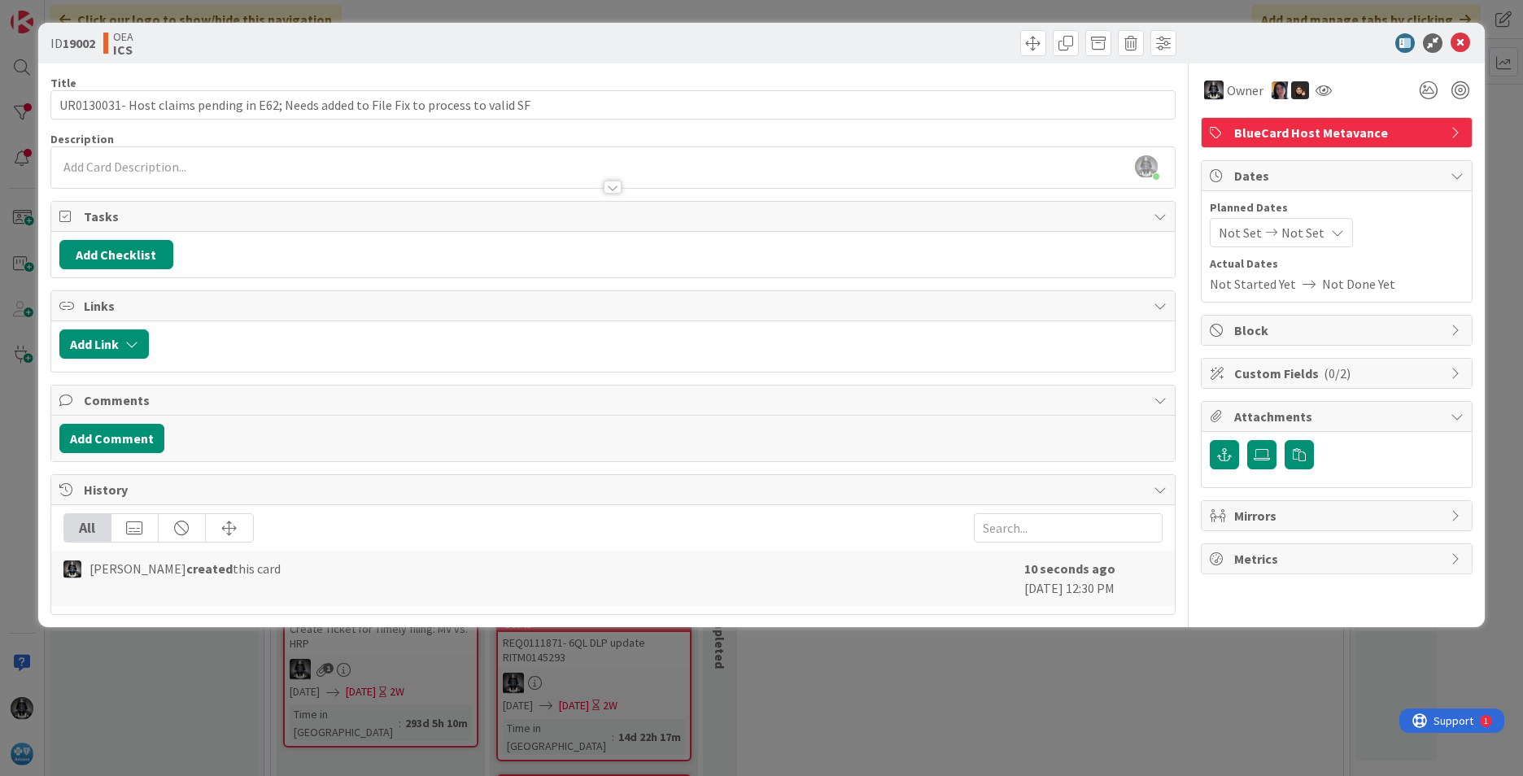
click at [1238, 230] on span "Not Set" at bounding box center [1239, 233] width 43 height 20
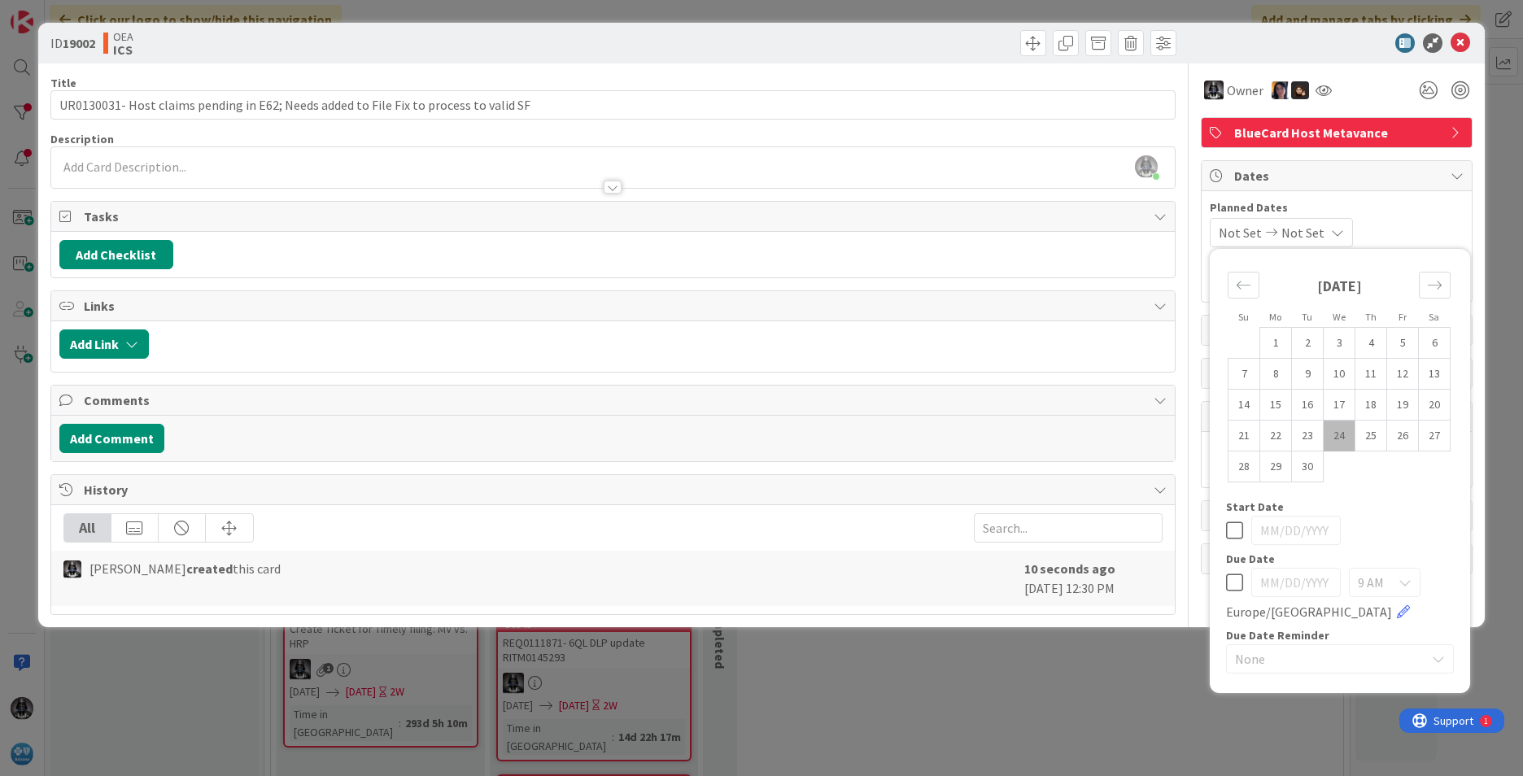
click at [1341, 431] on td "24" at bounding box center [1339, 436] width 32 height 31
type input "[DATE]"
click at [1437, 288] on icon "Move forward to switch to the next month." at bounding box center [1434, 284] width 15 height 15
click at [1408, 337] on td "3" at bounding box center [1403, 343] width 32 height 31
type input "[DATE]"
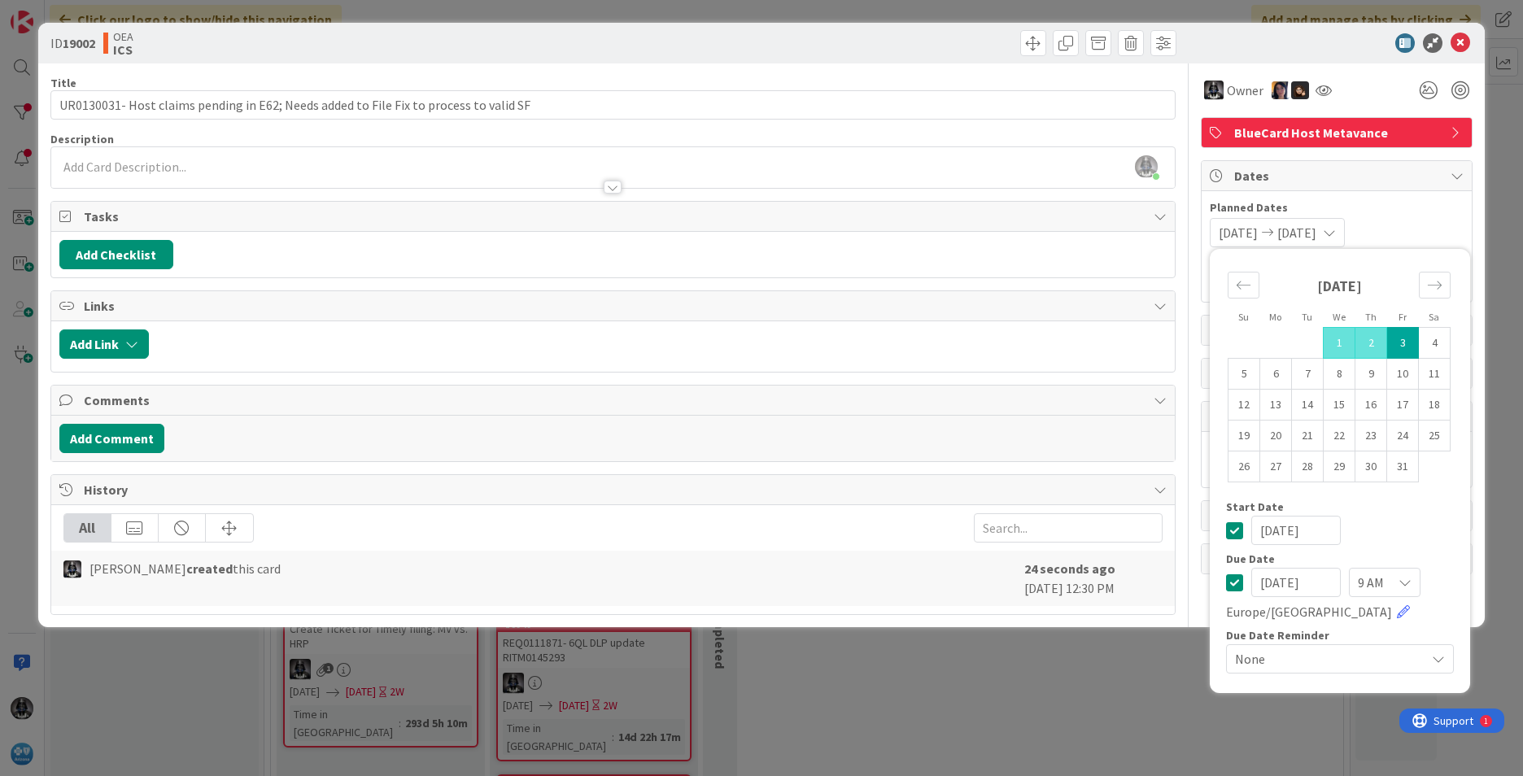
click at [85, 157] on div "[PERSON_NAME] just joined" at bounding box center [612, 167] width 1123 height 41
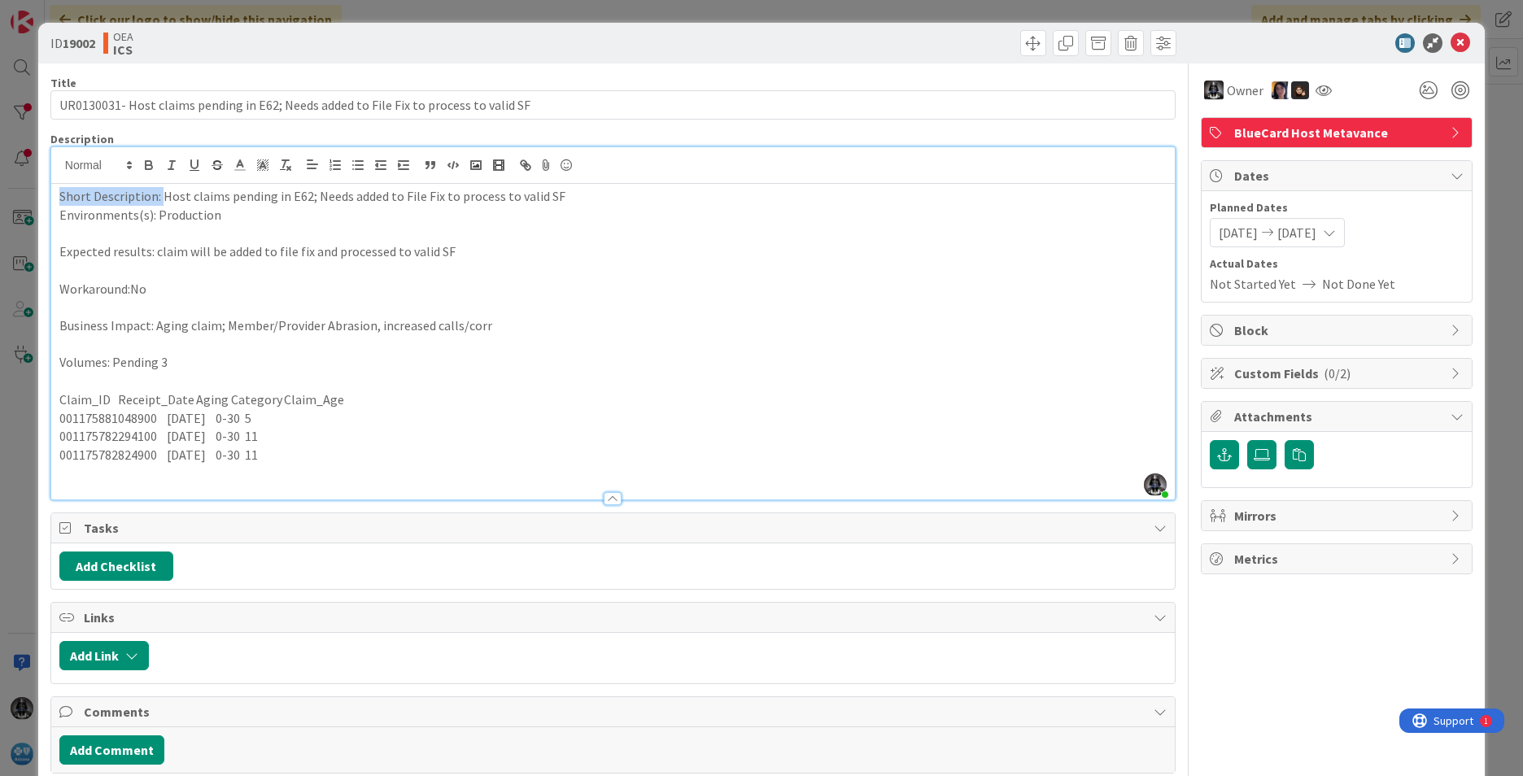
drag, startPoint x: 159, startPoint y: 194, endPoint x: 7, endPoint y: 184, distance: 153.2
click at [7, 184] on div "ID 19002 OEA ICS Title 85 / 128 UR0130031- Host claims pending in E62; Needs ad…" at bounding box center [761, 388] width 1523 height 776
click at [144, 157] on button "button" at bounding box center [148, 165] width 23 height 20
drag, startPoint x: 151, startPoint y: 216, endPoint x: -3, endPoint y: 224, distance: 154.8
click at [0, 224] on html "Click our logo to show/hide this navigation Add and manage tabs by clicking Kan…" at bounding box center [761, 388] width 1523 height 776
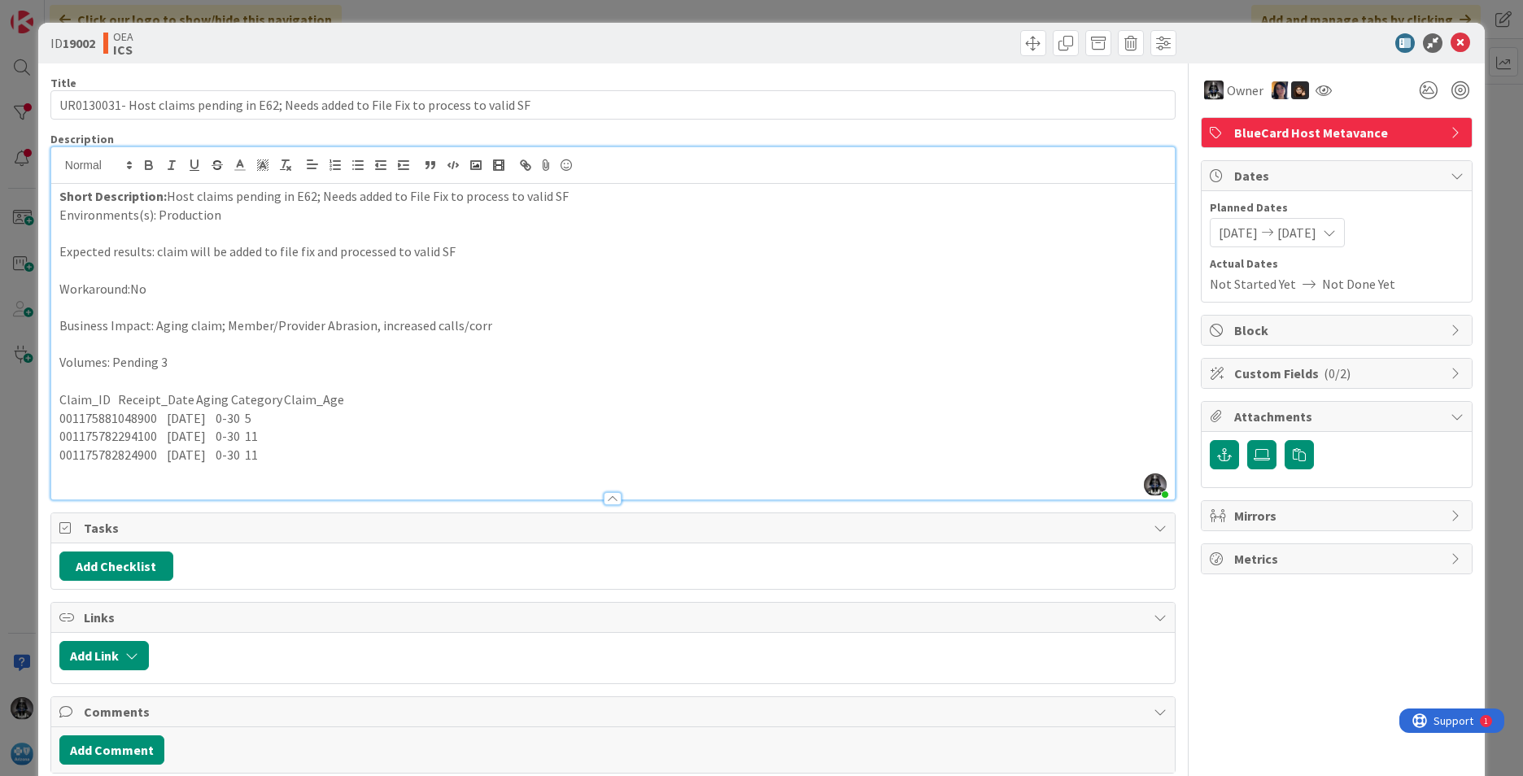
click at [101, 211] on p "Environments(s): Production" at bounding box center [612, 215] width 1107 height 19
drag, startPoint x: 142, startPoint y: 215, endPoint x: 41, endPoint y: 219, distance: 100.9
click at [41, 219] on div "ID 19002 OEA ICS Title 85 / 128 UR0130031- Host claims pending in E62; Needs ad…" at bounding box center [761, 481] width 1446 height 916
click at [146, 162] on icon "button" at bounding box center [149, 163] width 6 height 4
drag, startPoint x: 148, startPoint y: 251, endPoint x: 3, endPoint y: 258, distance: 144.9
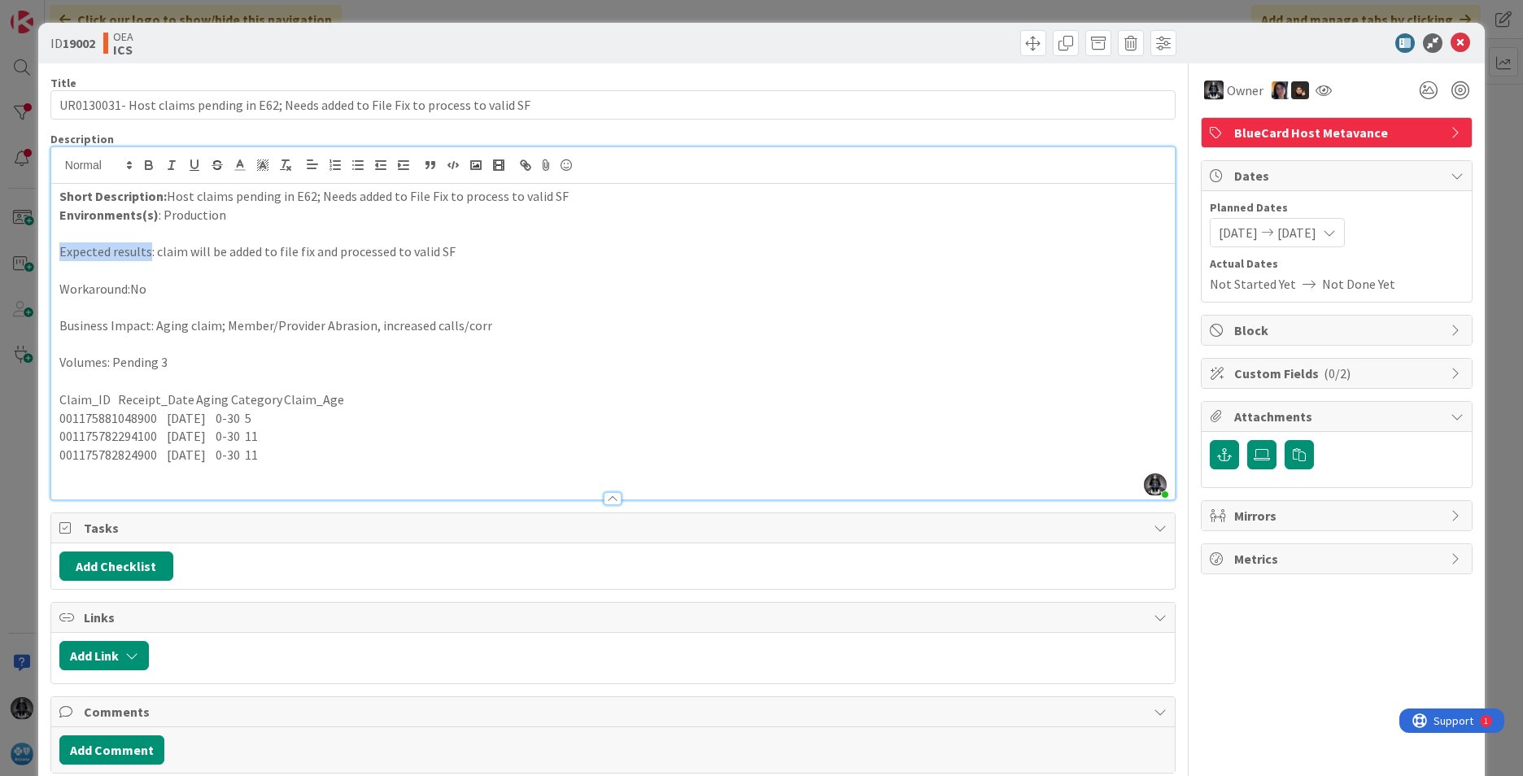
click at [3, 258] on div "ID 19002 OEA ICS Title 85 / 128 UR0130031- Host claims pending in E62; Needs ad…" at bounding box center [761, 388] width 1523 height 776
click at [148, 165] on icon "button" at bounding box center [149, 167] width 7 height 4
drag, startPoint x: 127, startPoint y: 288, endPoint x: 26, endPoint y: 293, distance: 101.0
click at [26, 293] on div "ID 19002 OEA ICS Title 85 / 128 UR0130031- Host claims pending in E62; Needs ad…" at bounding box center [761, 388] width 1523 height 776
click at [149, 166] on icon "button" at bounding box center [149, 167] width 7 height 4
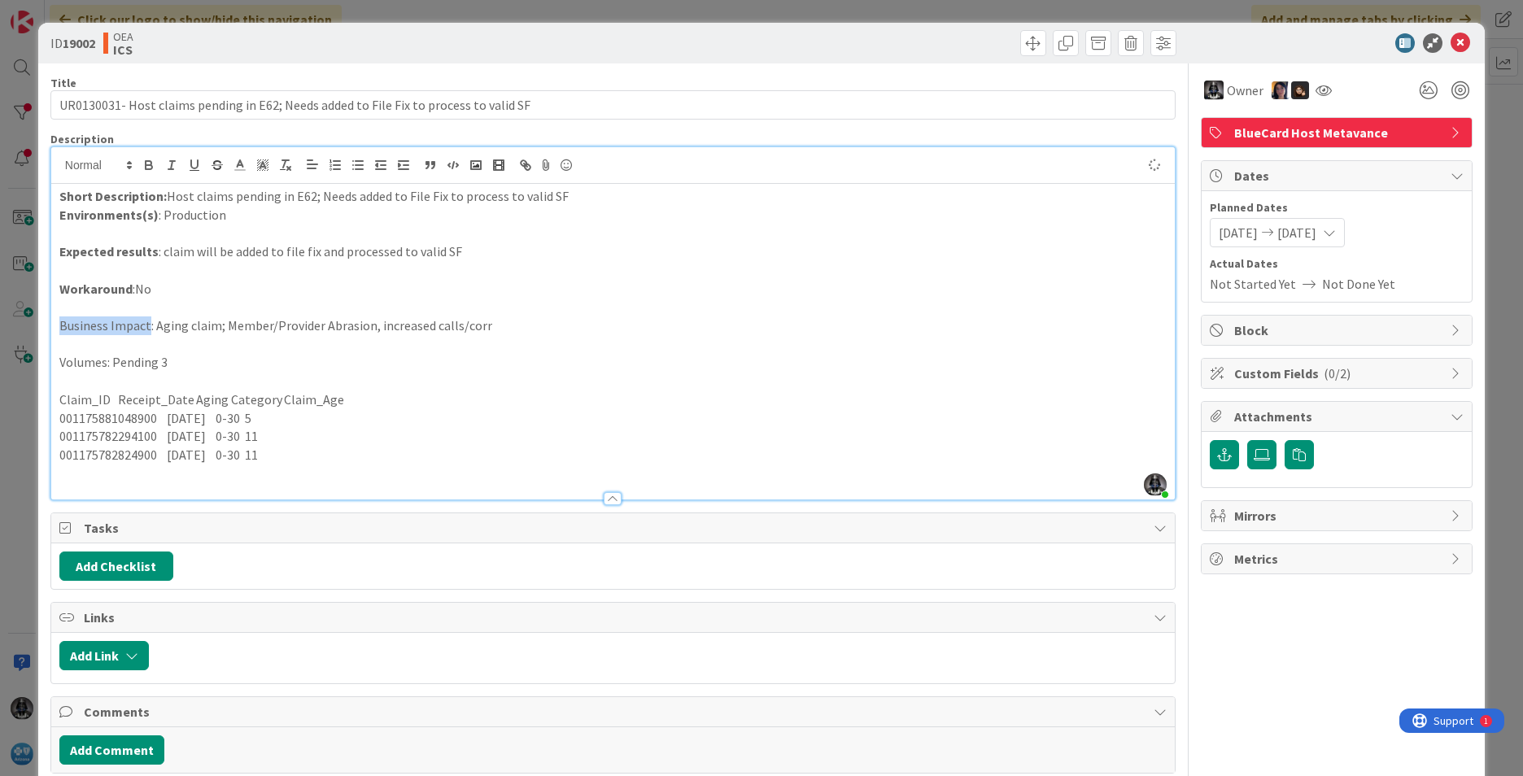
drag, startPoint x: 146, startPoint y: 320, endPoint x: 44, endPoint y: 317, distance: 102.5
click at [44, 317] on div "ID 19002 OEA ICS Title 85 / 128 UR0130031- Host claims pending in E62; Needs ad…" at bounding box center [761, 481] width 1446 height 916
click at [150, 165] on icon "button" at bounding box center [149, 167] width 7 height 4
drag, startPoint x: 103, startPoint y: 360, endPoint x: 36, endPoint y: 364, distance: 67.6
click at [36, 364] on div "ID 19002 OEA ICS Title 85 / 128 UR0130031- Host claims pending in E62; Needs ad…" at bounding box center [761, 388] width 1523 height 776
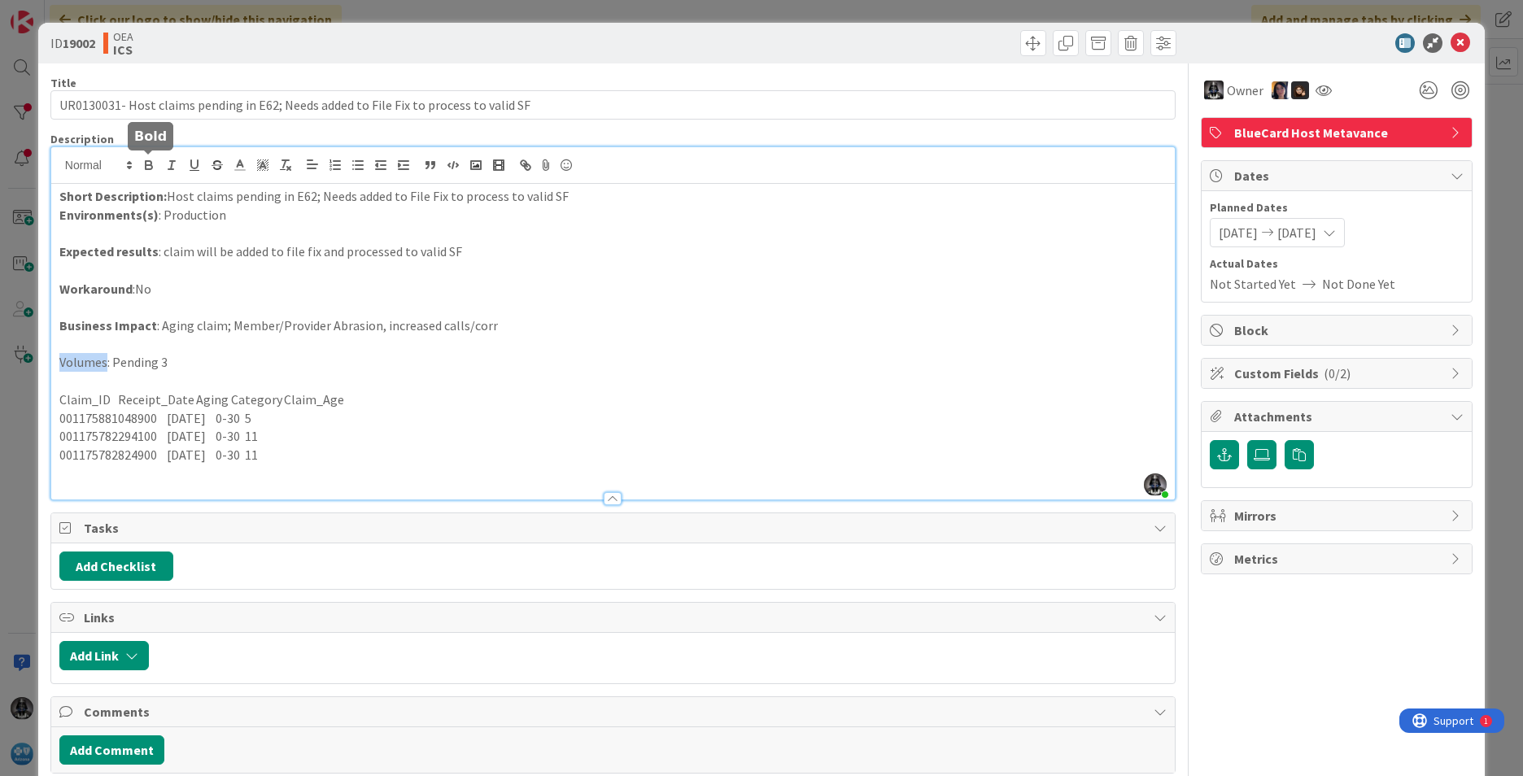
click at [147, 166] on icon "button" at bounding box center [149, 167] width 7 height 4
click at [189, 254] on p "Expected results : claim will be added to file fix and processed to valid SF" at bounding box center [612, 251] width 1107 height 19
drag, startPoint x: 159, startPoint y: 251, endPoint x: 481, endPoint y: 264, distance: 321.5
click at [481, 264] on div "Short Description: Host claims pending in E62; Needs added to File Fix to proce…" at bounding box center [612, 342] width 1123 height 316
copy p "claims will be added to file fix and processed to valid SF"
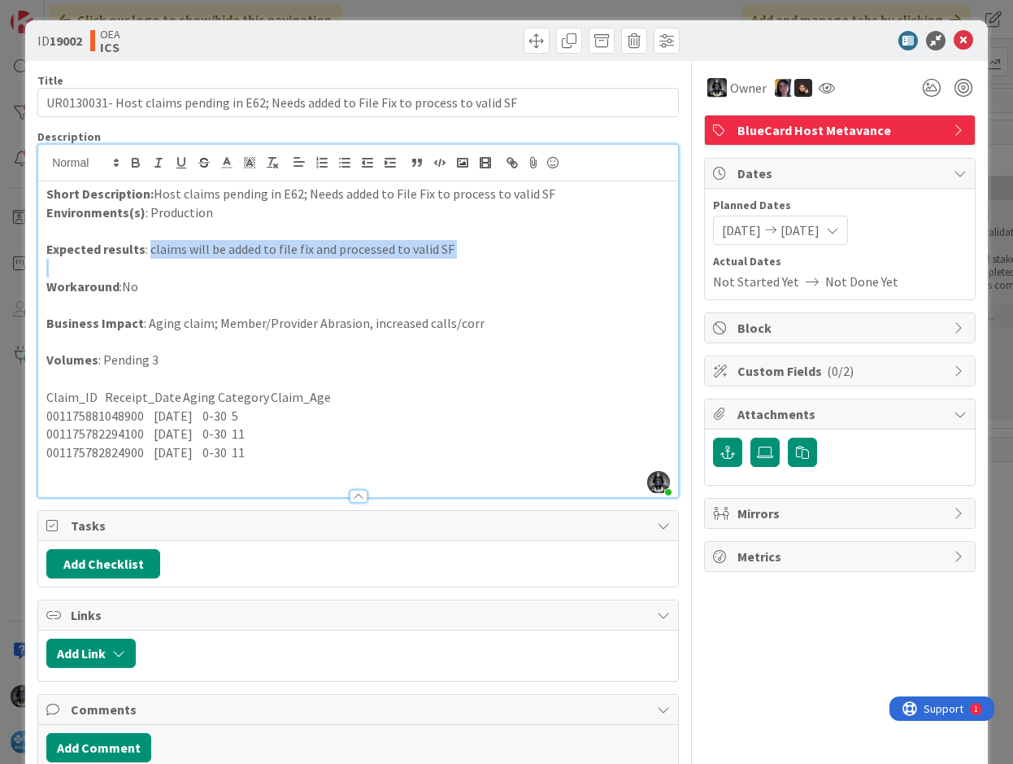
scroll to position [0, 0]
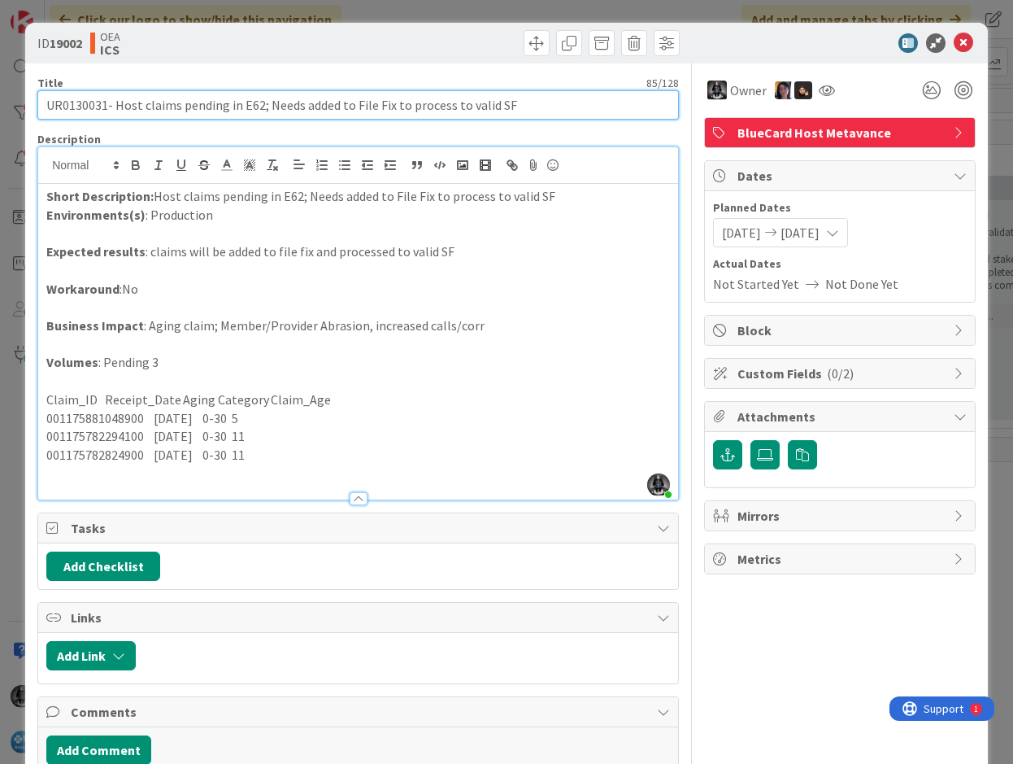
click at [72, 107] on input "UR0130031- Host claims pending in E62; Needs added to File Fix to process to va…" at bounding box center [358, 104] width 642 height 29
drag, startPoint x: 117, startPoint y: 103, endPoint x: 521, endPoint y: 117, distance: 404.5
click at [521, 117] on input "UR0130031- Host claims pending in E62; Needs added to File Fix to process to va…" at bounding box center [358, 104] width 642 height 29
click at [76, 107] on input "UR0130031- Host claims pending in E62; Needs added to File Fix to process to va…" at bounding box center [358, 104] width 642 height 29
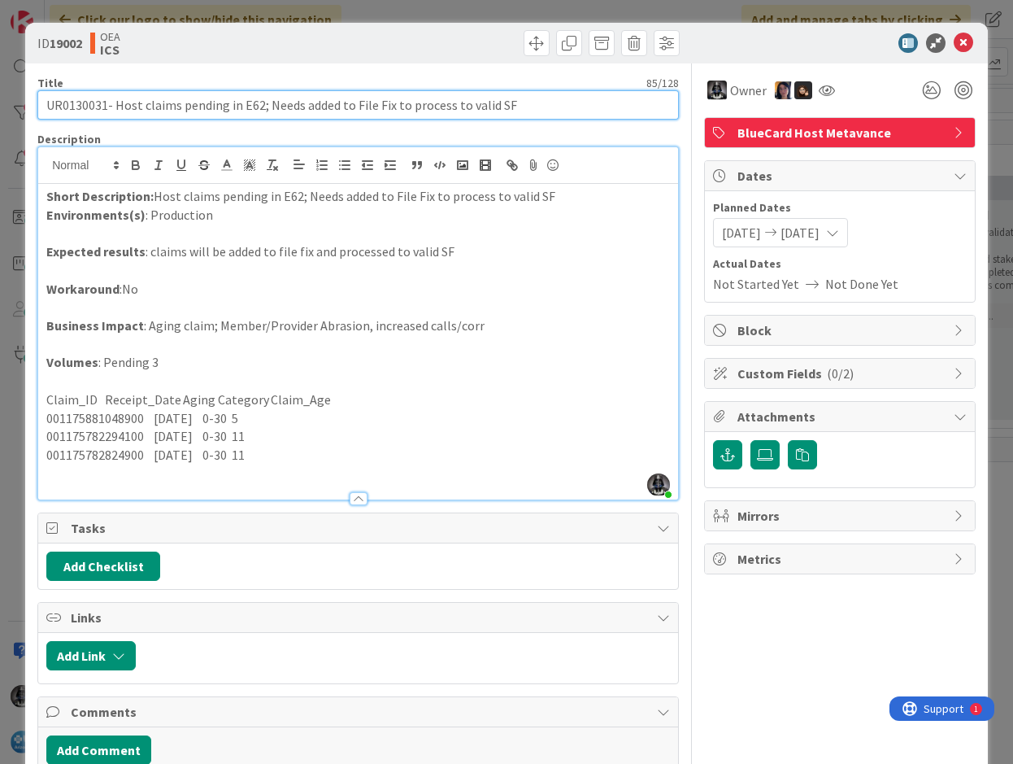
click at [76, 107] on input "UR0130031- Host claims pending in E62; Needs added to File Fix to process to va…" at bounding box center [358, 104] width 642 height 29
